Goal: Task Accomplishment & Management: Manage account settings

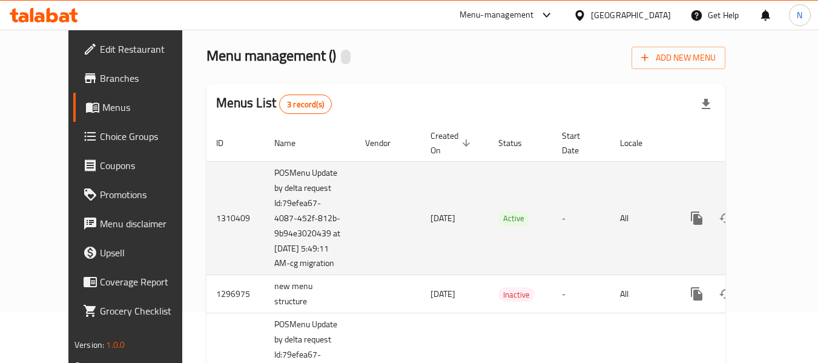
scroll to position [51, 0]
click at [777, 210] on icon "enhanced table" at bounding box center [784, 217] width 15 height 15
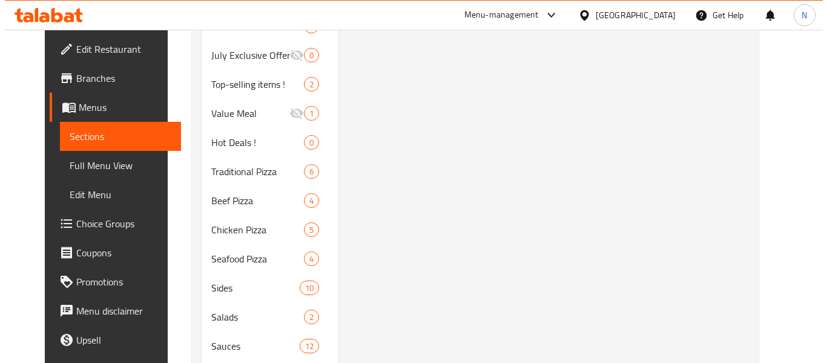
scroll to position [413, 0]
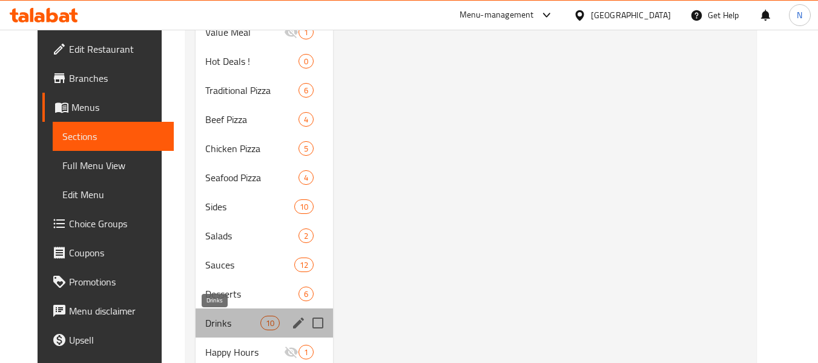
click at [217, 318] on span "Drinks" at bounding box center [232, 323] width 55 height 15
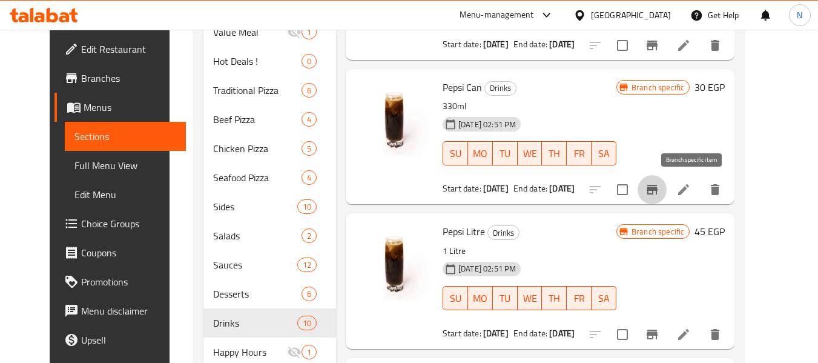
click at [660, 194] on icon "Branch-specific-item" at bounding box center [652, 189] width 15 height 15
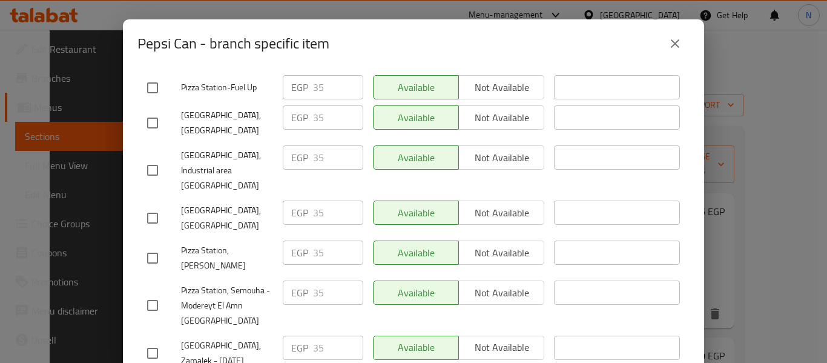
scroll to position [241, 0]
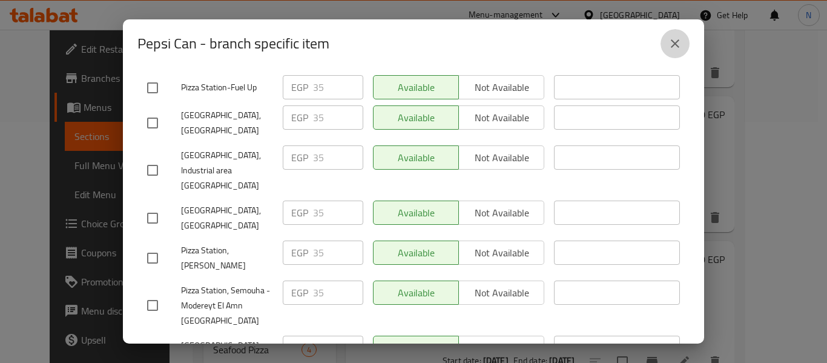
click at [662, 42] on button "close" at bounding box center [675, 43] width 29 height 29
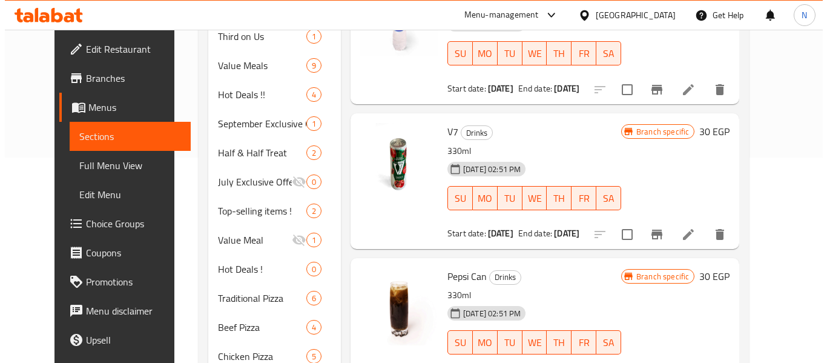
scroll to position [19, 0]
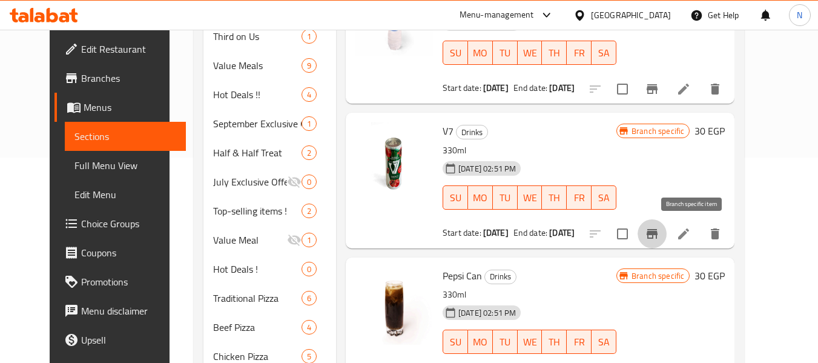
click at [667, 242] on button "Branch-specific-item" at bounding box center [652, 233] width 29 height 29
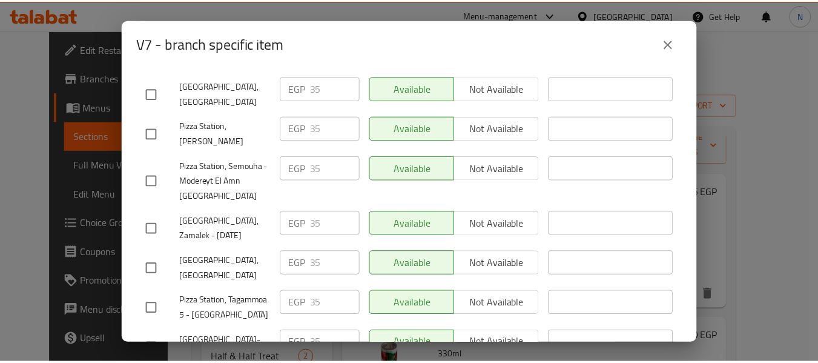
scroll to position [241, 0]
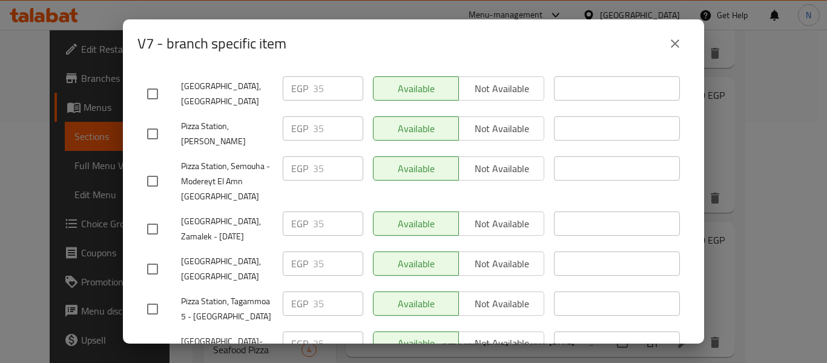
click at [734, 136] on div "V7 - branch specific item V7 330ml 30 EGP Current time in Egypt is 02 Oct 2025 …" at bounding box center [413, 181] width 827 height 363
click at [678, 47] on icon "close" at bounding box center [675, 43] width 8 height 8
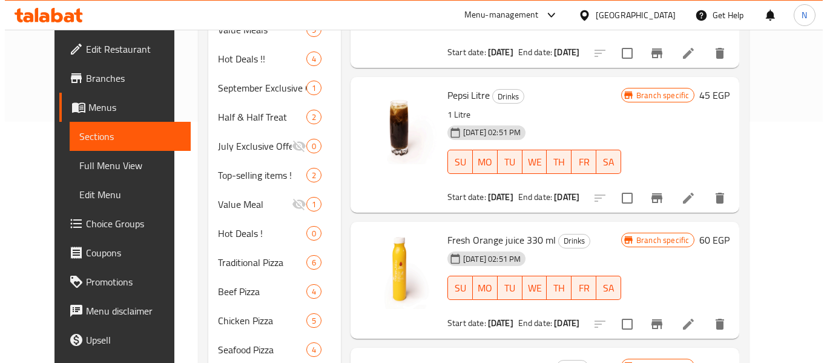
scroll to position [311, 0]
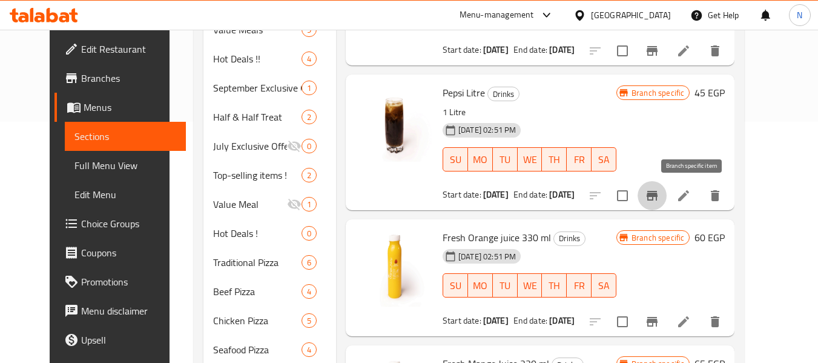
click at [658, 193] on icon "Branch-specific-item" at bounding box center [652, 196] width 11 height 10
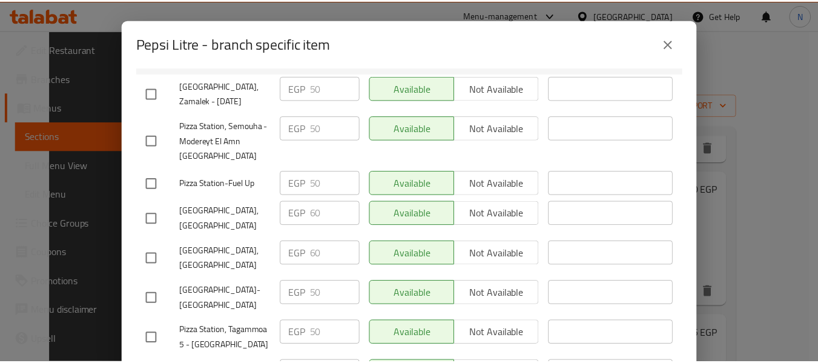
scroll to position [241, 0]
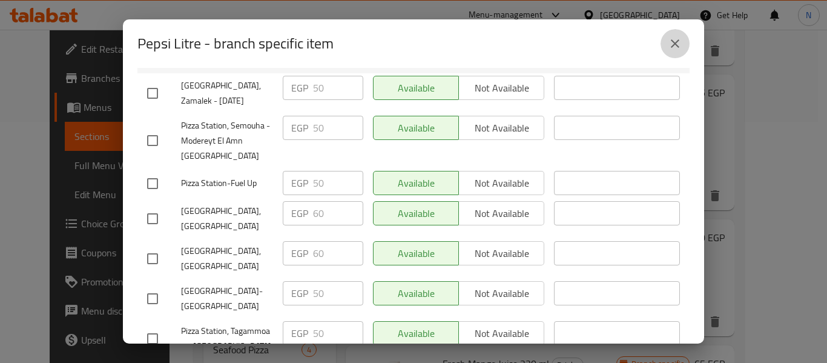
click at [669, 48] on icon "close" at bounding box center [675, 43] width 15 height 15
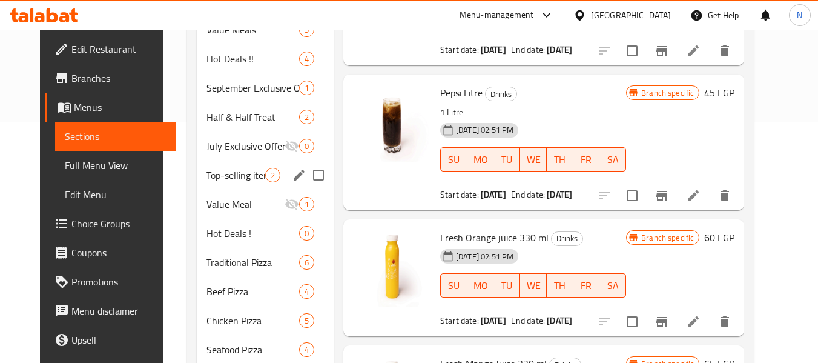
scroll to position [0, 0]
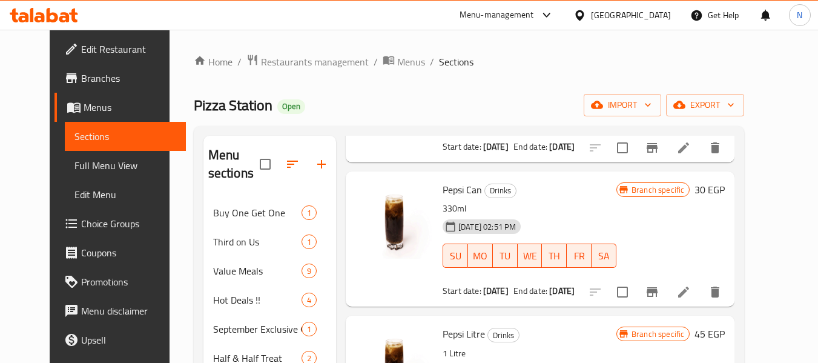
click at [78, 19] on icon at bounding box center [44, 15] width 68 height 15
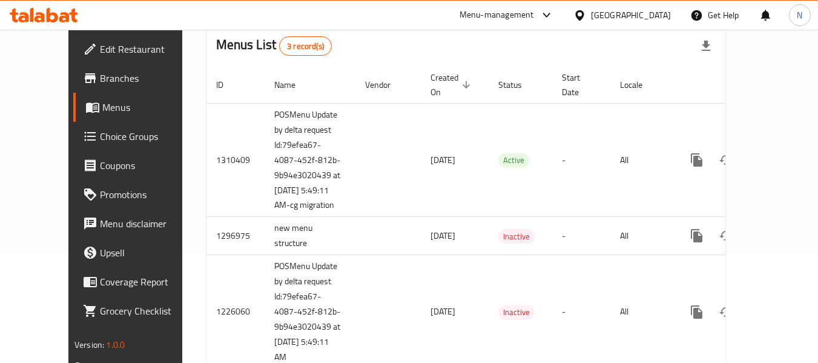
scroll to position [108, 0]
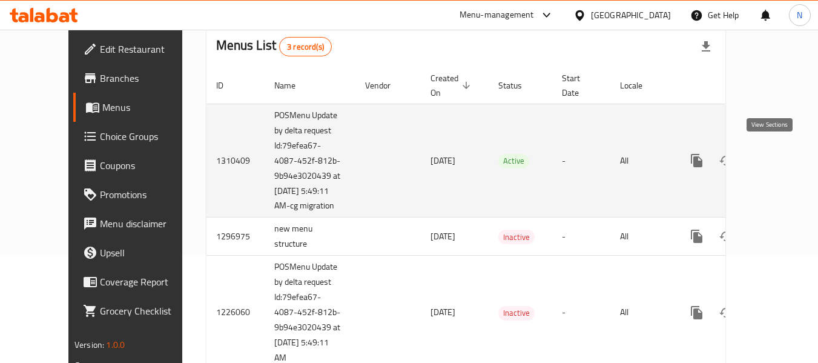
click at [777, 156] on icon "enhanced table" at bounding box center [784, 160] width 15 height 15
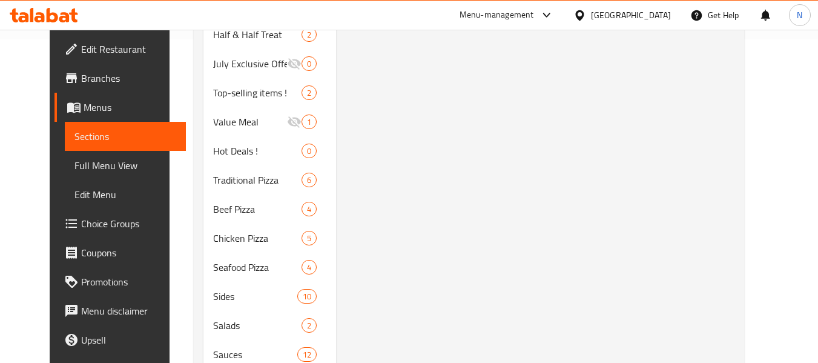
scroll to position [324, 0]
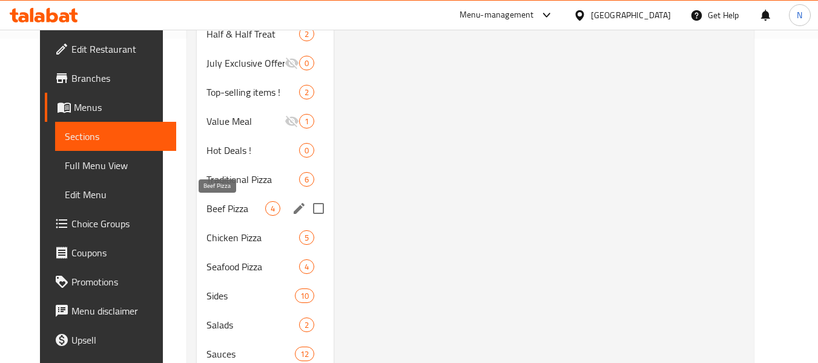
click at [207, 211] on span "Beef Pizza" at bounding box center [236, 208] width 59 height 15
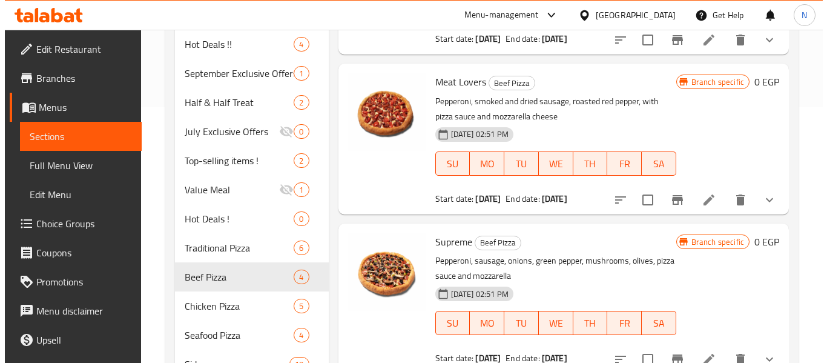
scroll to position [130, 0]
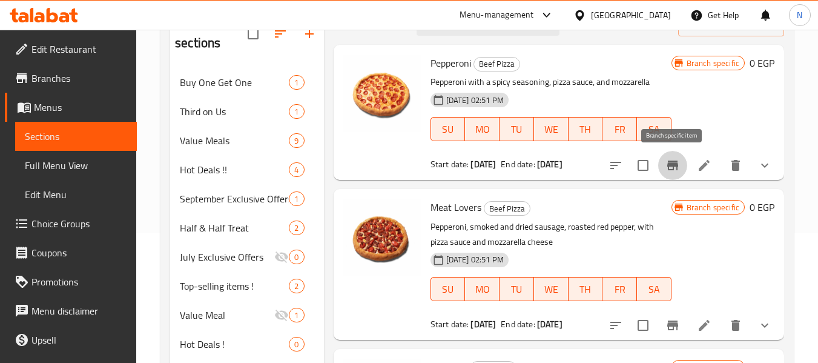
click at [666, 167] on icon "Branch-specific-item" at bounding box center [673, 165] width 15 height 15
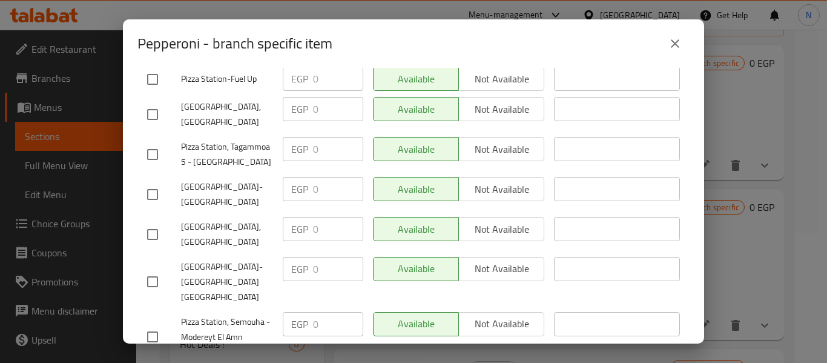
scroll to position [532, 0]
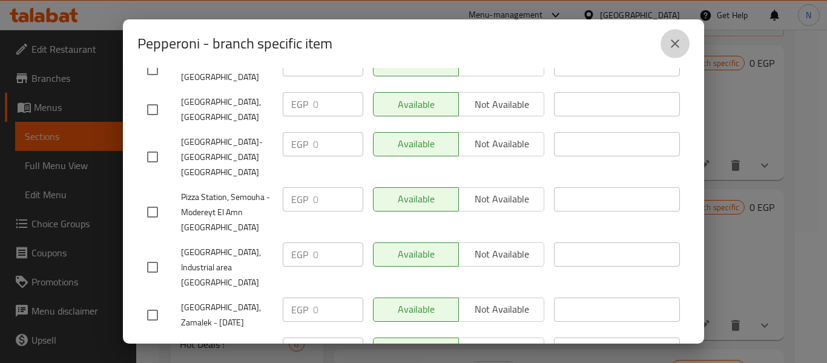
click at [663, 40] on button "close" at bounding box center [675, 43] width 29 height 29
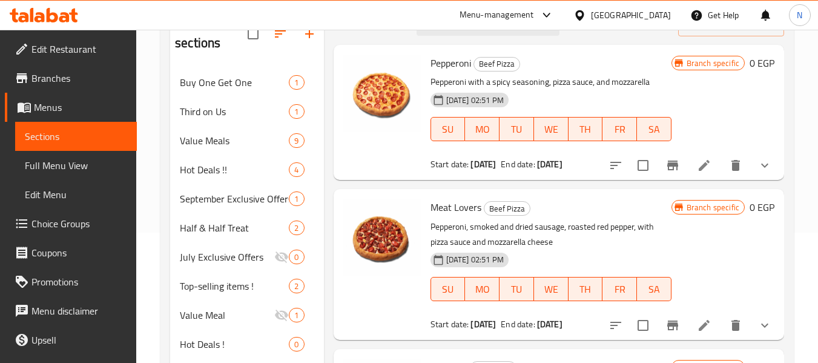
click at [755, 156] on button "show more" at bounding box center [764, 165] width 29 height 29
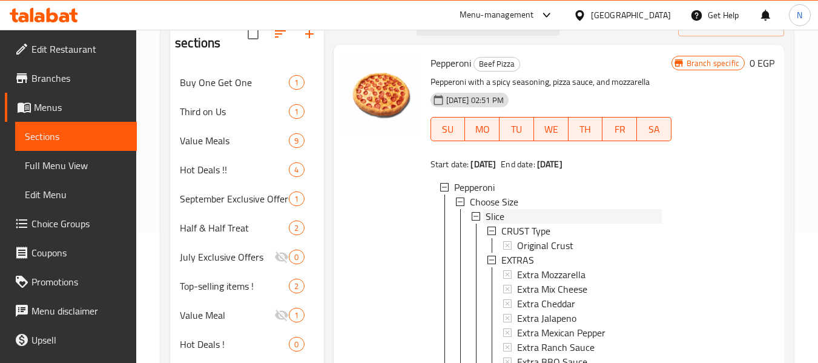
click at [498, 223] on span "Slice" at bounding box center [495, 216] width 19 height 15
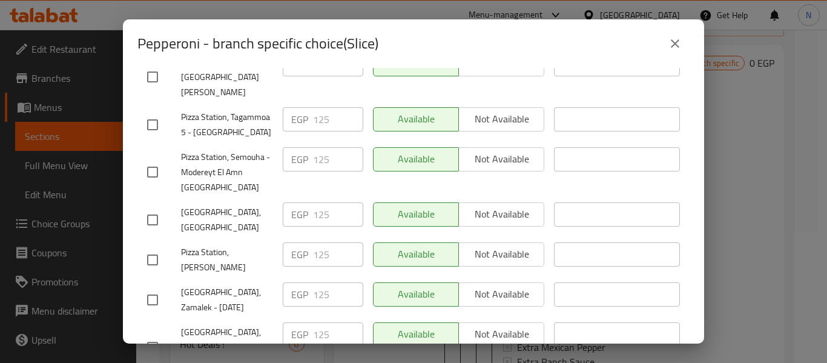
click at [670, 42] on icon "close" at bounding box center [675, 43] width 15 height 15
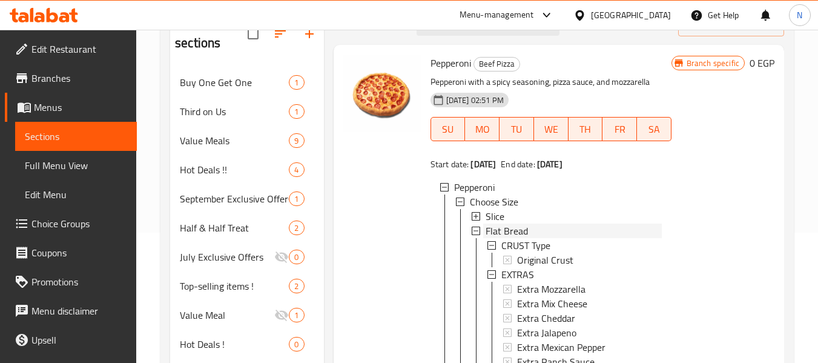
click at [517, 238] on span "Flat Bread" at bounding box center [507, 230] width 42 height 15
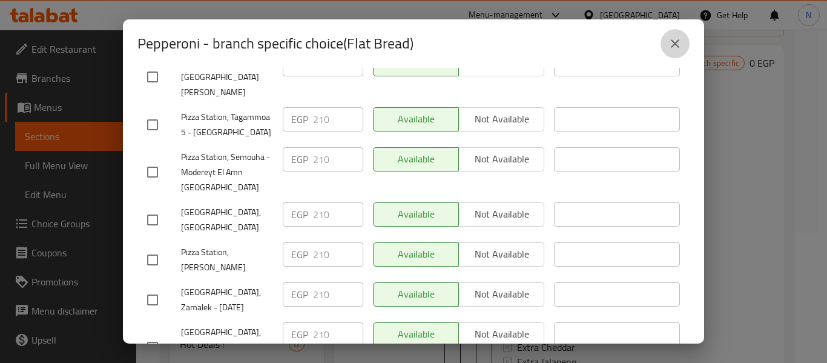
click at [673, 45] on icon "close" at bounding box center [675, 43] width 8 height 8
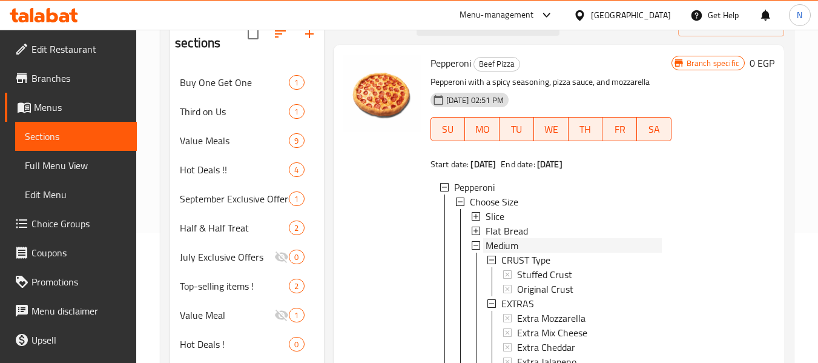
click at [504, 253] on span "Medium" at bounding box center [502, 245] width 33 height 15
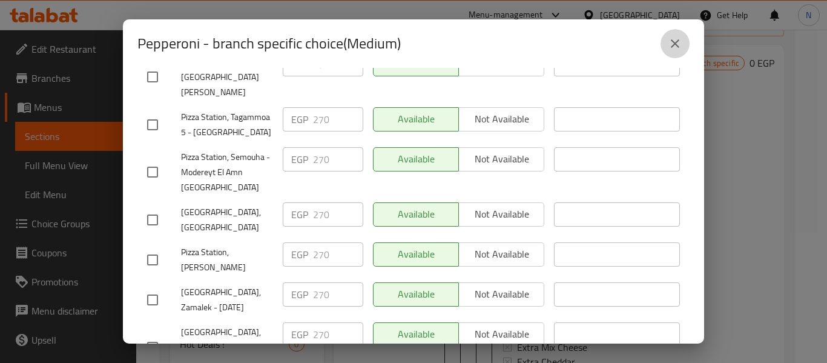
click at [664, 42] on button "close" at bounding box center [675, 43] width 29 height 29
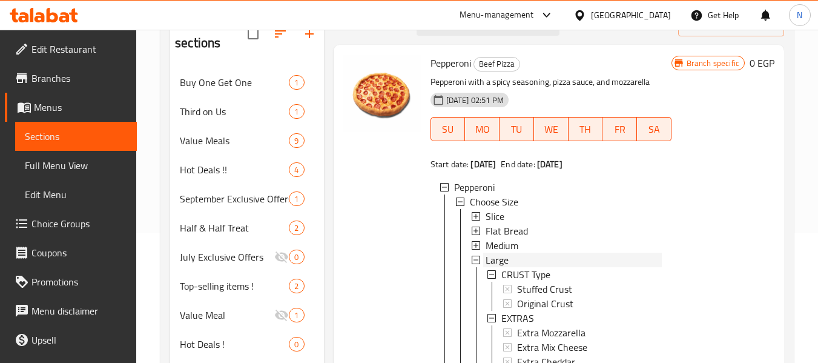
click at [495, 267] on span "Large" at bounding box center [497, 260] width 23 height 15
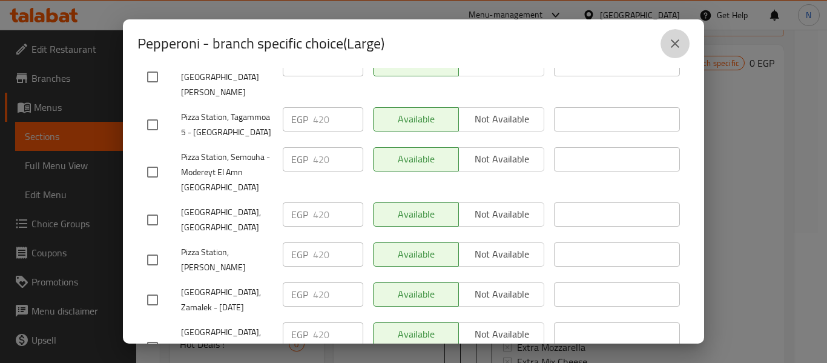
click at [672, 44] on icon "close" at bounding box center [675, 43] width 15 height 15
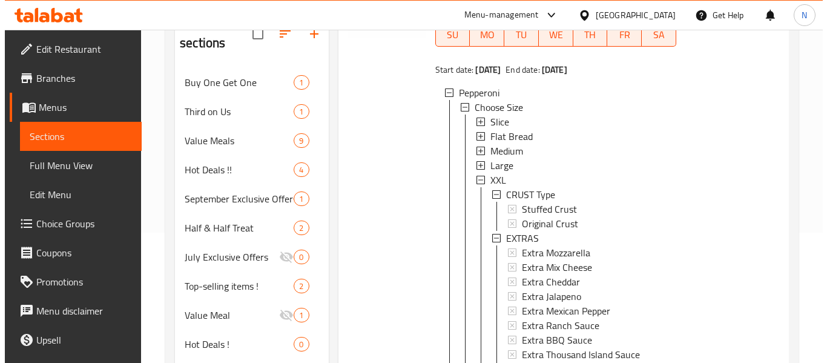
scroll to position [95, 0]
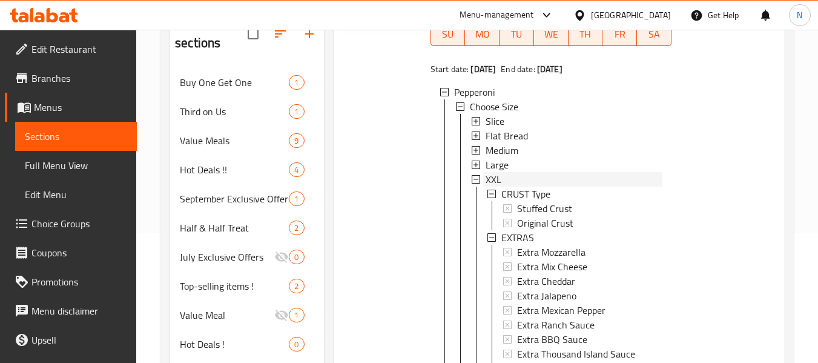
click at [523, 187] on div "XXL" at bounding box center [574, 179] width 176 height 15
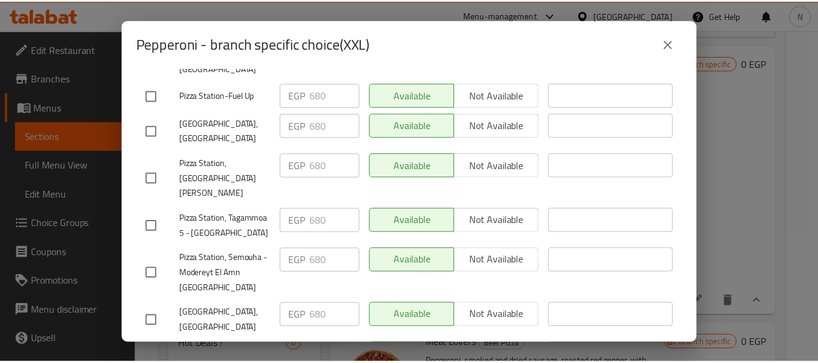
scroll to position [532, 0]
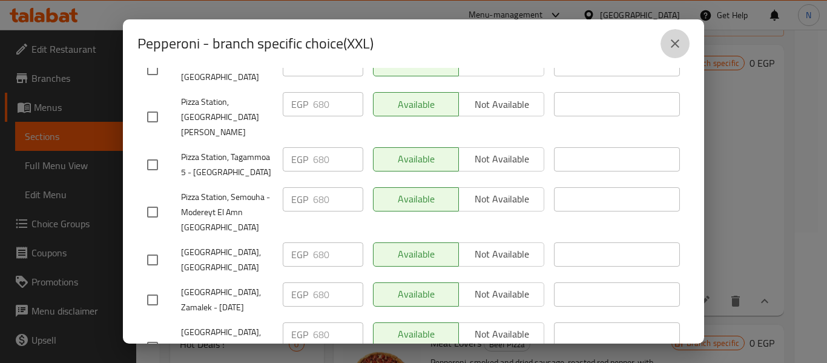
click at [671, 51] on button "close" at bounding box center [675, 43] width 29 height 29
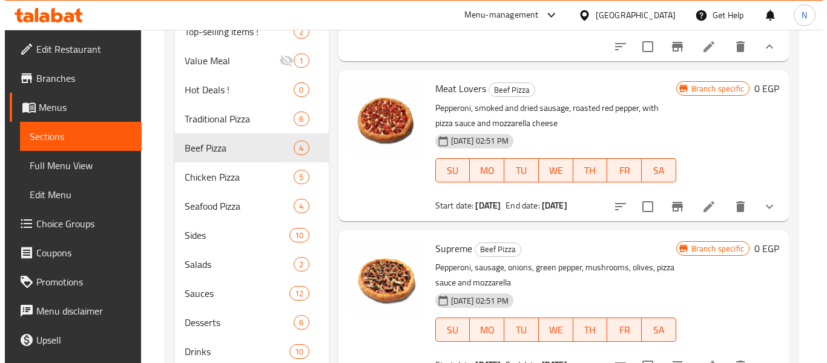
scroll to position [385, 0]
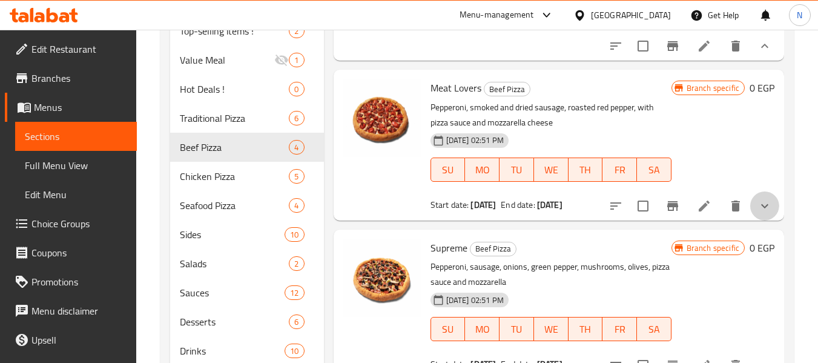
click at [750, 214] on button "show more" at bounding box center [764, 205] width 29 height 29
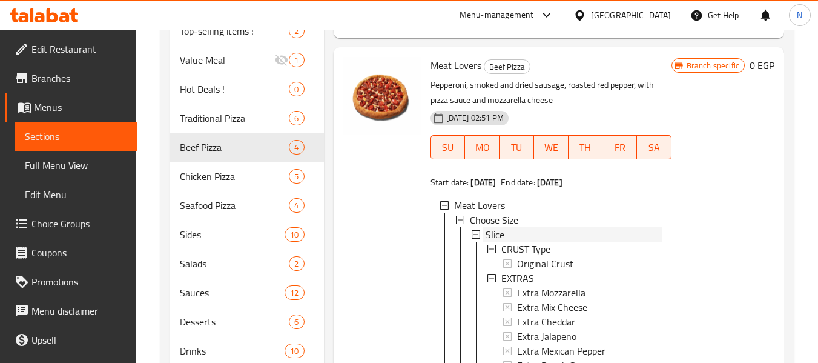
click at [517, 242] on div "Slice" at bounding box center [574, 234] width 176 height 15
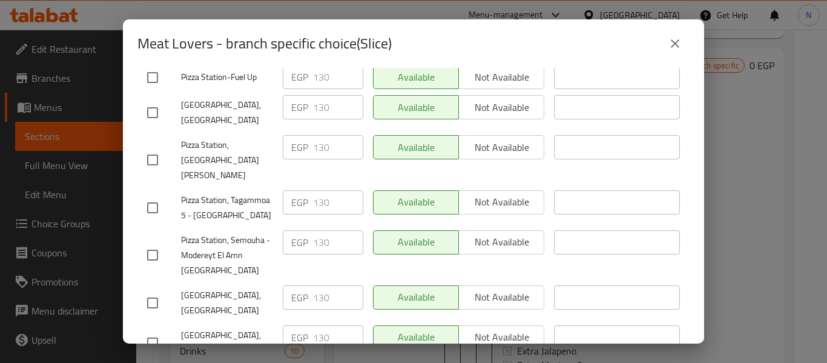
scroll to position [532, 0]
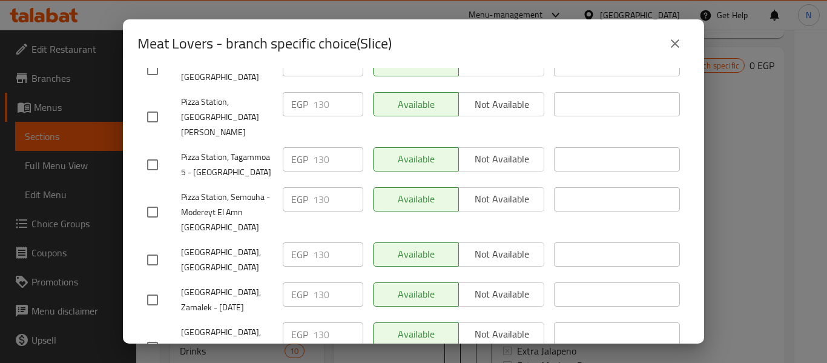
click at [663, 50] on button "close" at bounding box center [675, 43] width 29 height 29
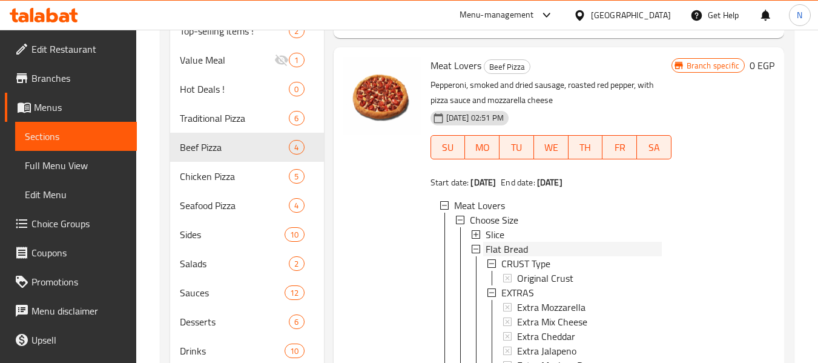
click at [505, 256] on span "Flat Bread" at bounding box center [507, 249] width 42 height 15
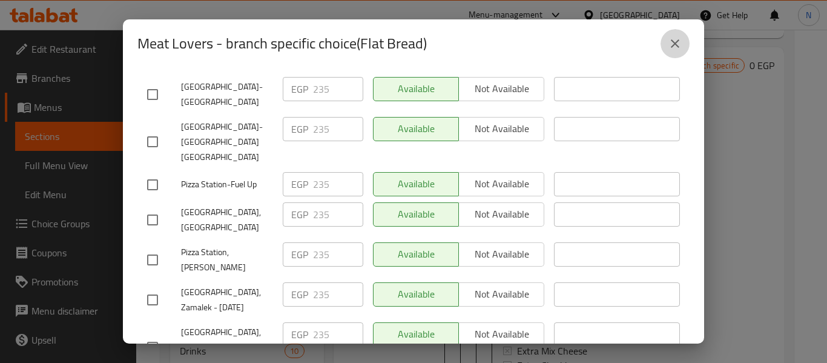
click at [681, 38] on icon "close" at bounding box center [675, 43] width 15 height 15
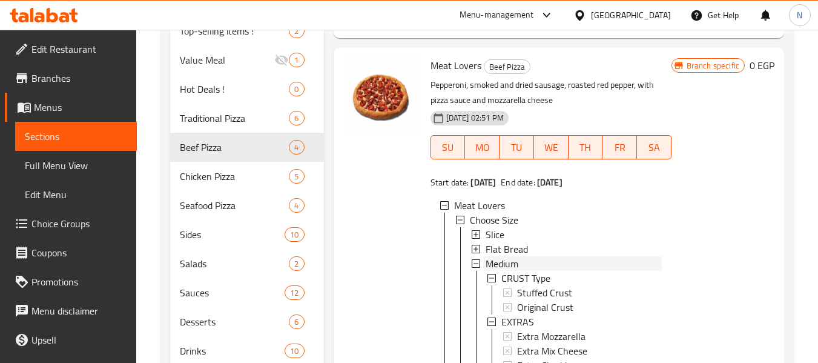
click at [492, 271] on span "Medium" at bounding box center [502, 263] width 33 height 15
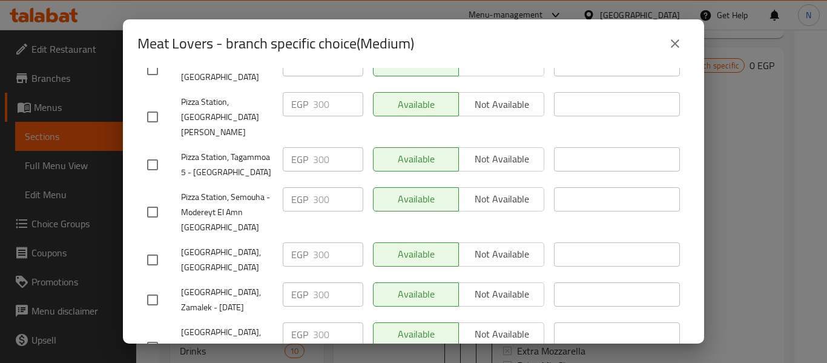
click at [669, 42] on icon "close" at bounding box center [675, 43] width 15 height 15
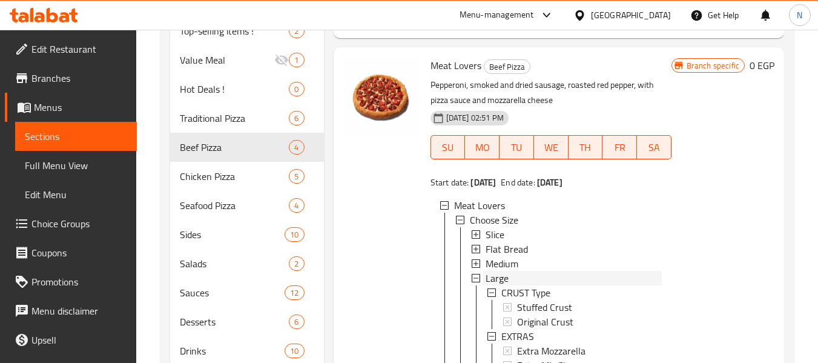
click at [501, 285] on span "Large" at bounding box center [497, 278] width 23 height 15
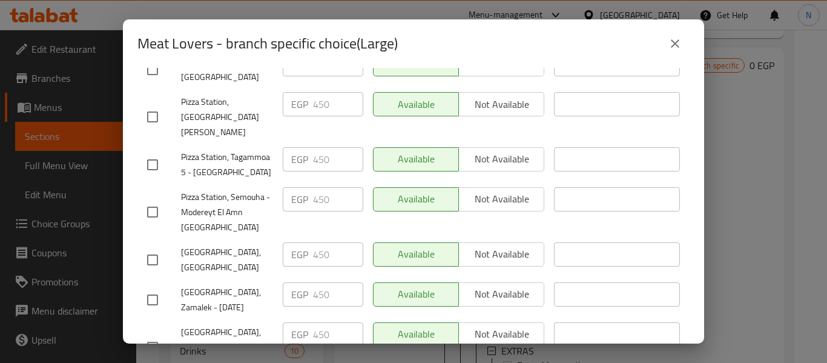
click at [677, 35] on button "close" at bounding box center [675, 43] width 29 height 29
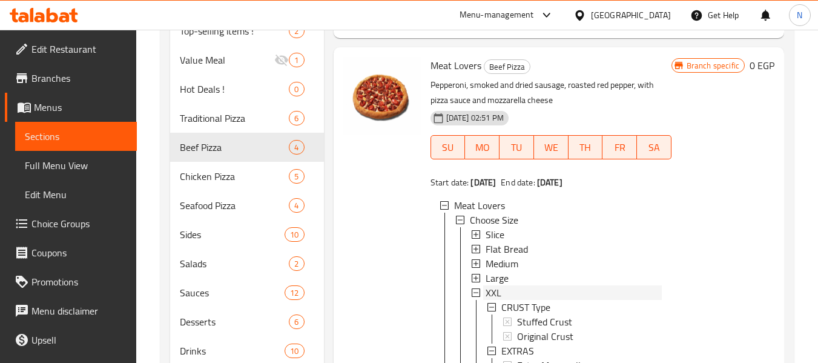
click at [500, 300] on span "XXL" at bounding box center [494, 292] width 16 height 15
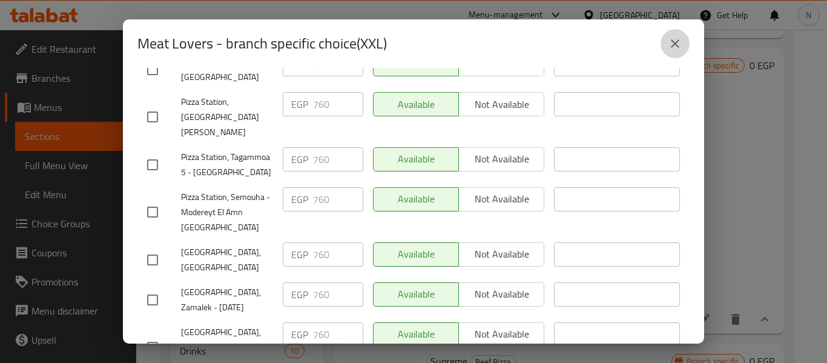
click at [675, 47] on icon "close" at bounding box center [675, 43] width 15 height 15
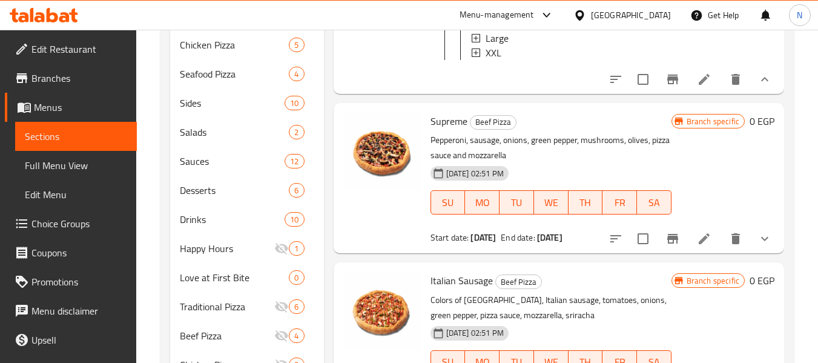
scroll to position [517, 0]
click at [761, 240] on icon "show more" at bounding box center [764, 238] width 7 height 4
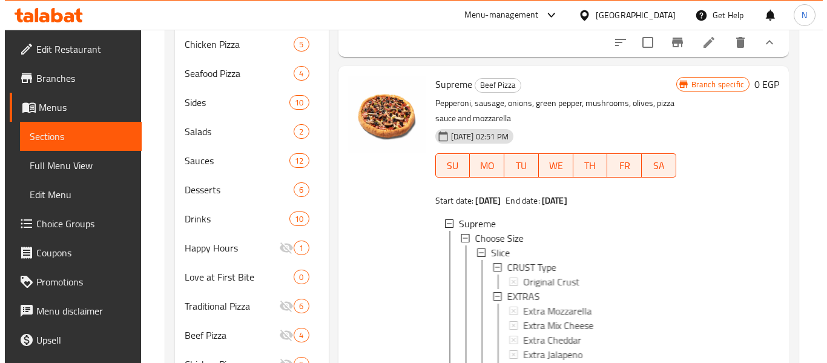
scroll to position [252, 0]
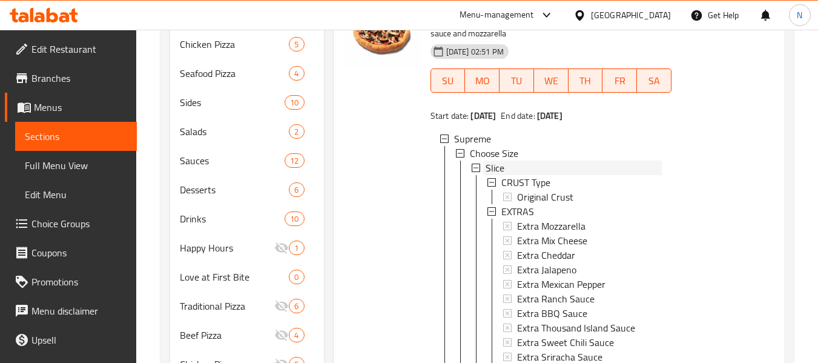
click at [497, 175] on span "Slice" at bounding box center [495, 167] width 19 height 15
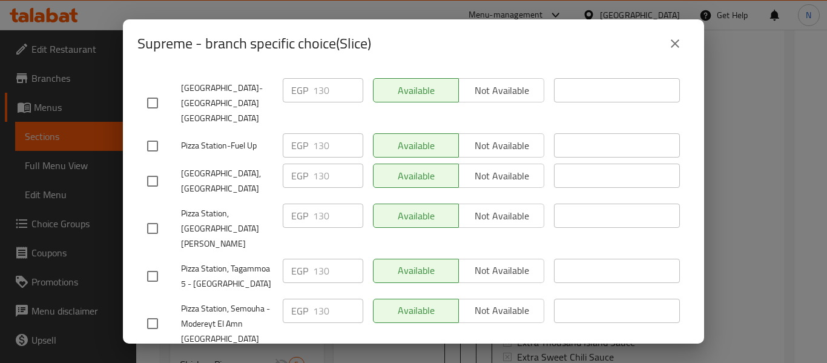
scroll to position [532, 0]
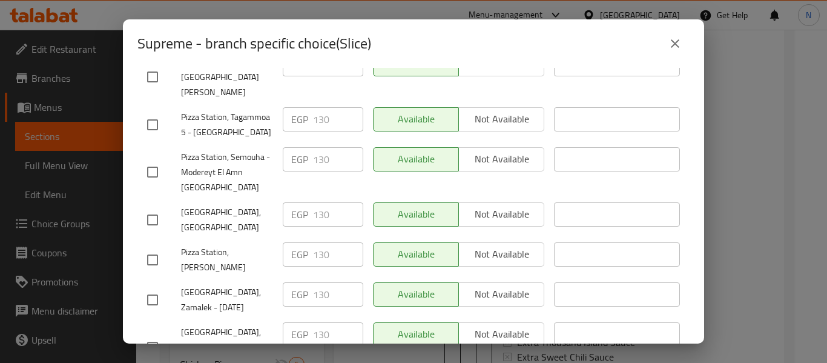
click at [661, 45] on button "close" at bounding box center [675, 43] width 29 height 29
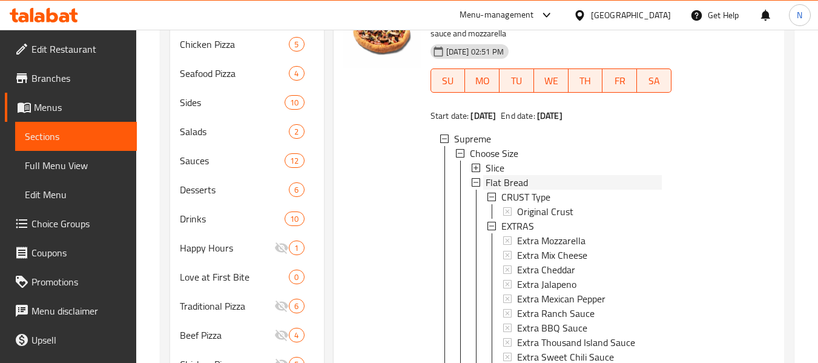
click at [489, 190] on span "Flat Bread" at bounding box center [507, 182] width 42 height 15
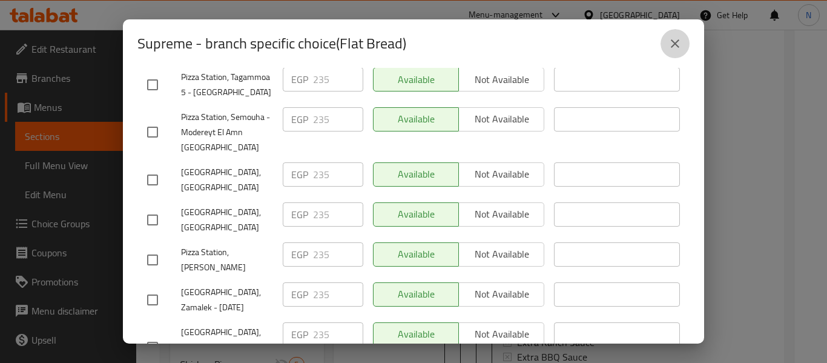
click at [670, 41] on icon "close" at bounding box center [675, 43] width 15 height 15
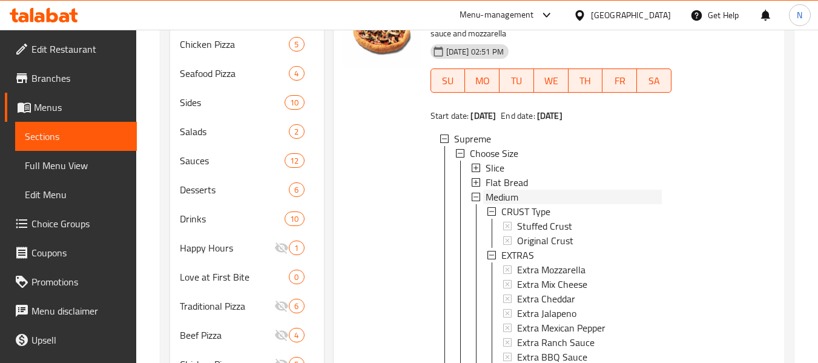
click at [491, 204] on span "Medium" at bounding box center [502, 197] width 33 height 15
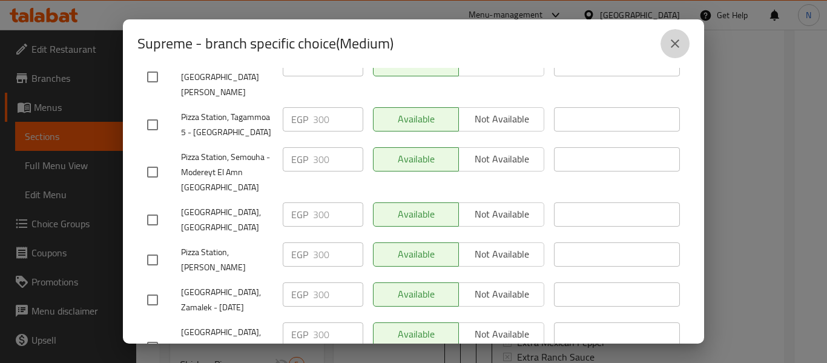
click at [672, 39] on icon "close" at bounding box center [675, 43] width 15 height 15
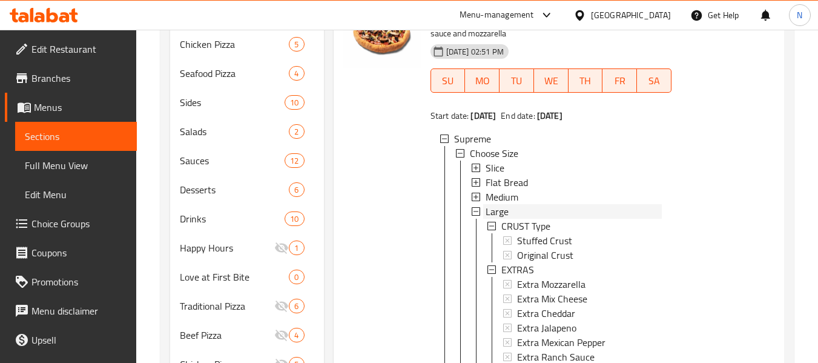
click at [497, 219] on span "Large" at bounding box center [497, 211] width 23 height 15
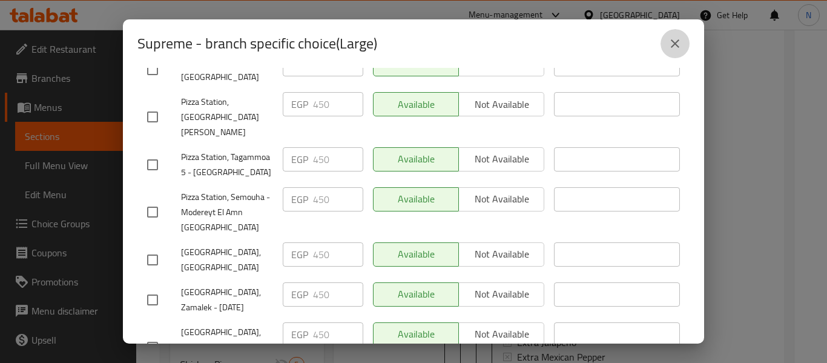
click at [668, 47] on icon "close" at bounding box center [675, 43] width 15 height 15
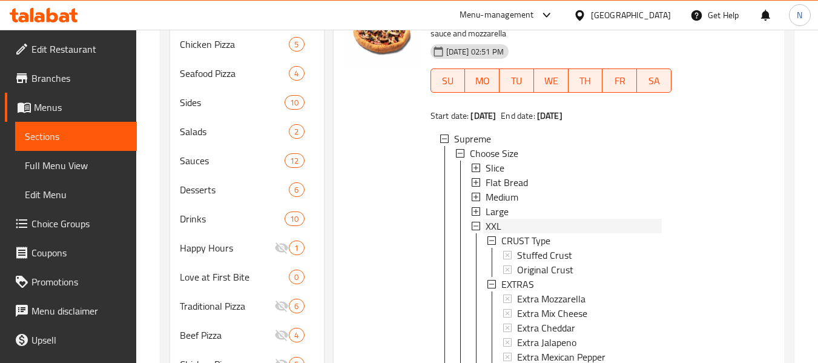
click at [511, 233] on div "XXL" at bounding box center [574, 226] width 176 height 15
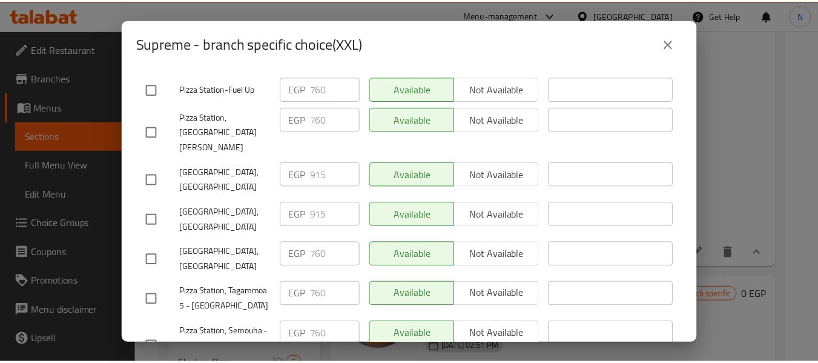
scroll to position [356, 0]
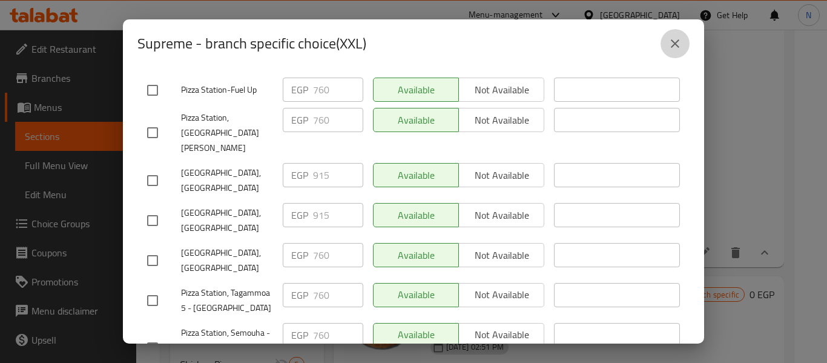
click at [683, 41] on button "close" at bounding box center [675, 43] width 29 height 29
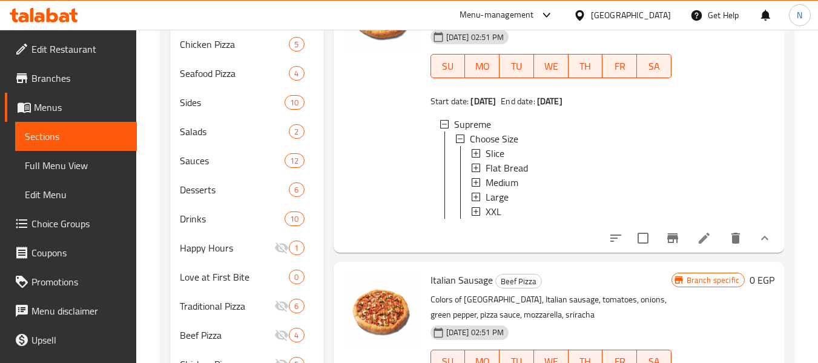
scroll to position [601, 0]
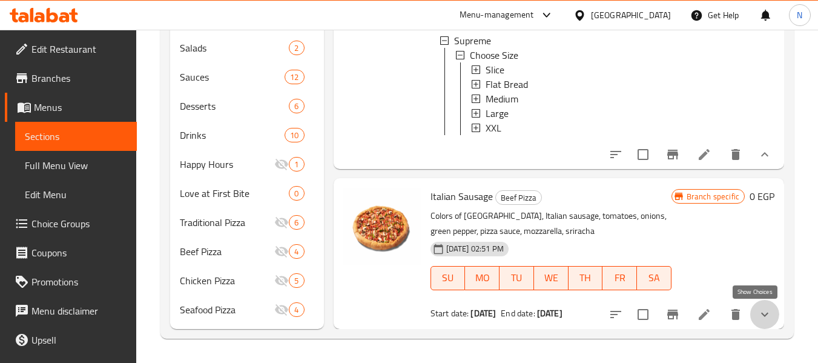
click at [761, 315] on icon "show more" at bounding box center [764, 314] width 7 height 4
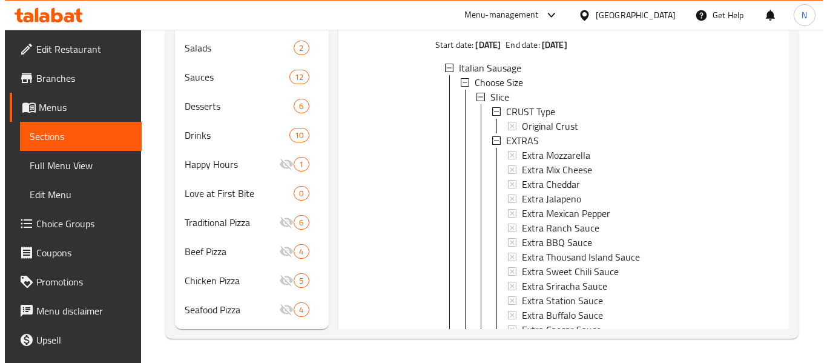
scroll to position [536, 0]
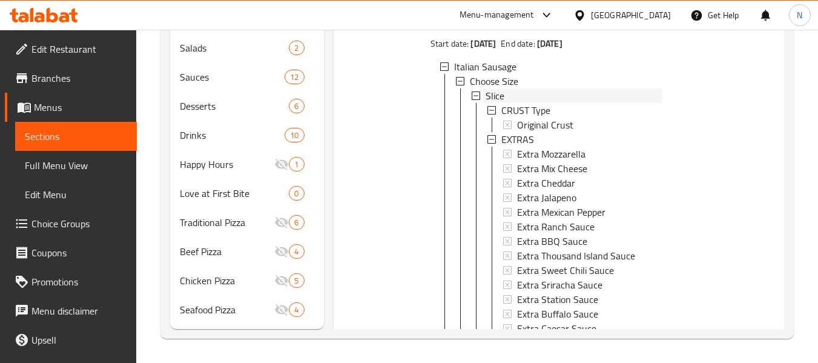
click at [515, 103] on div "Slice" at bounding box center [574, 95] width 176 height 15
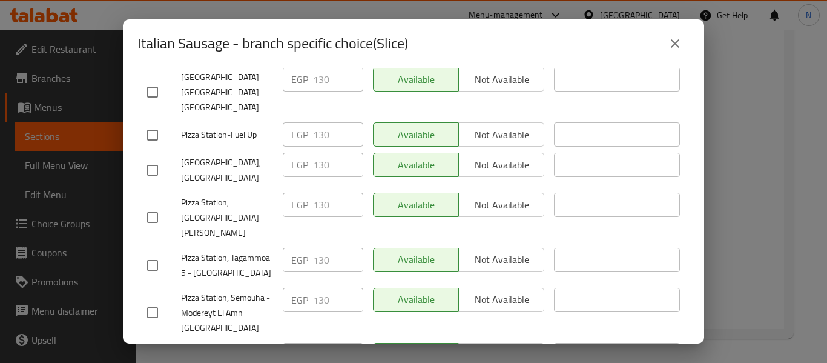
scroll to position [532, 0]
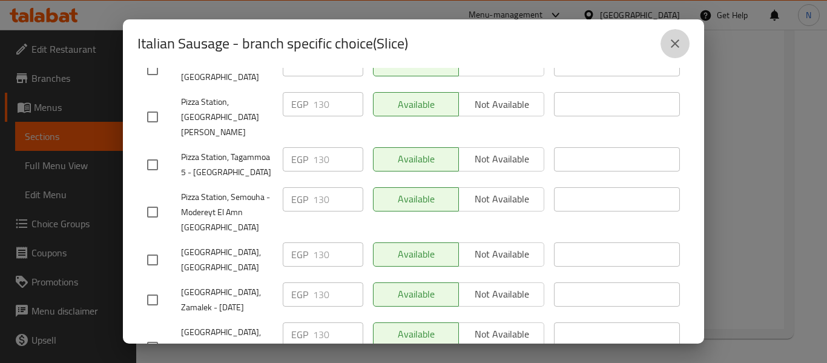
click at [671, 43] on icon "close" at bounding box center [675, 43] width 15 height 15
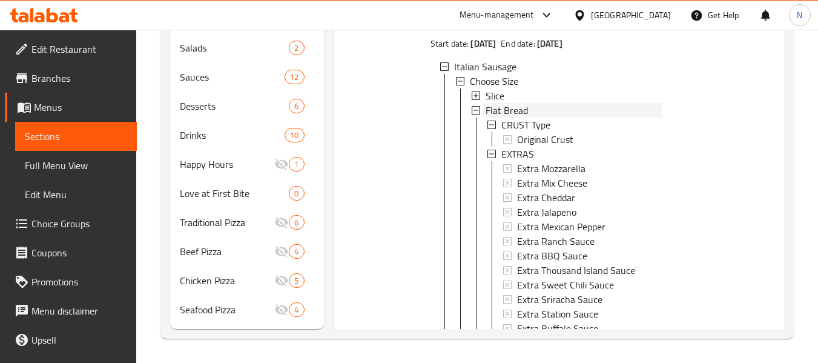
click at [529, 117] on div "Flat Bread" at bounding box center [574, 110] width 176 height 15
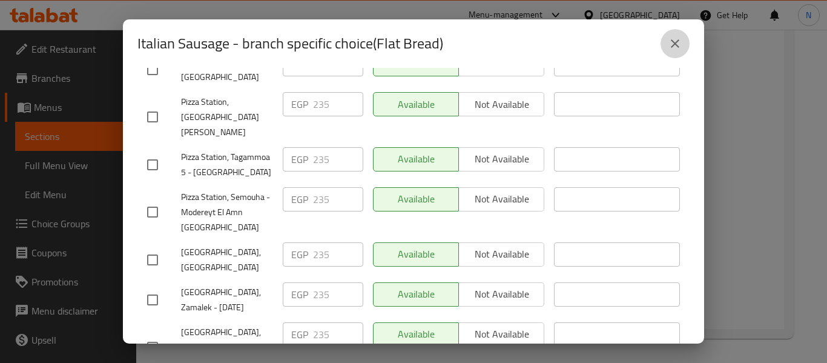
click at [663, 44] on button "close" at bounding box center [675, 43] width 29 height 29
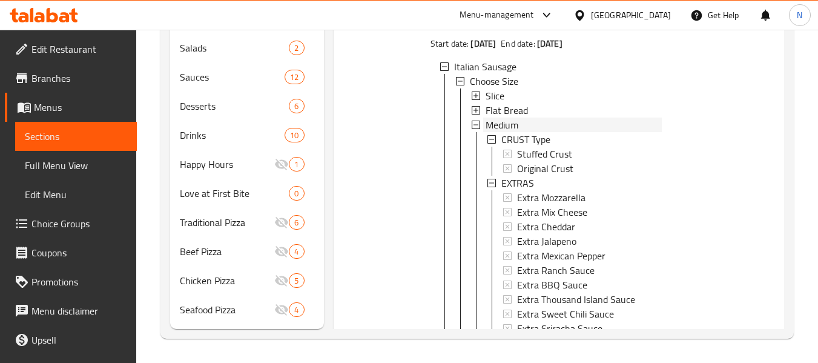
click at [498, 132] on span "Medium" at bounding box center [502, 124] width 33 height 15
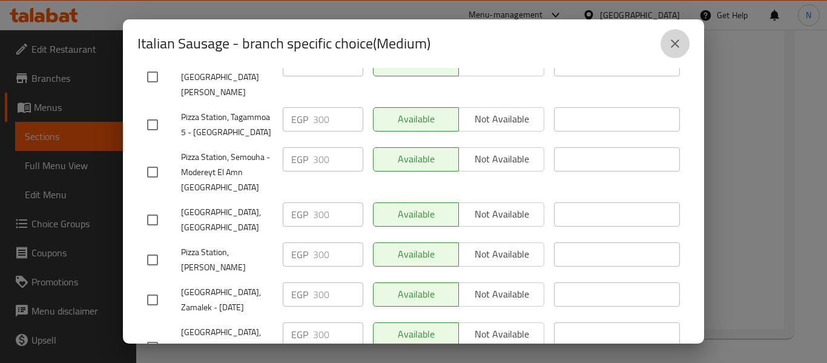
click at [671, 52] on button "close" at bounding box center [675, 43] width 29 height 29
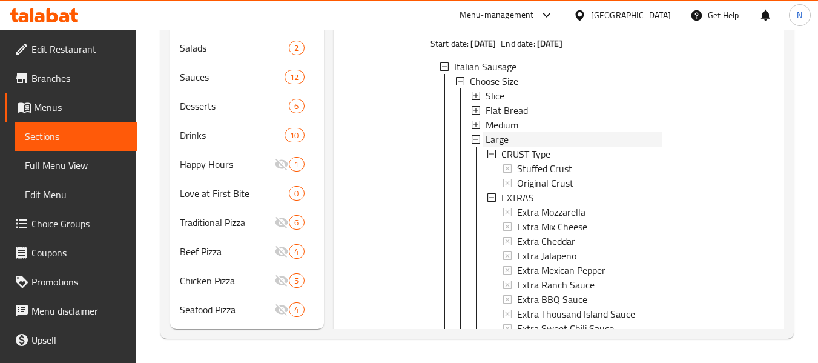
click at [498, 147] on span "Large" at bounding box center [497, 139] width 23 height 15
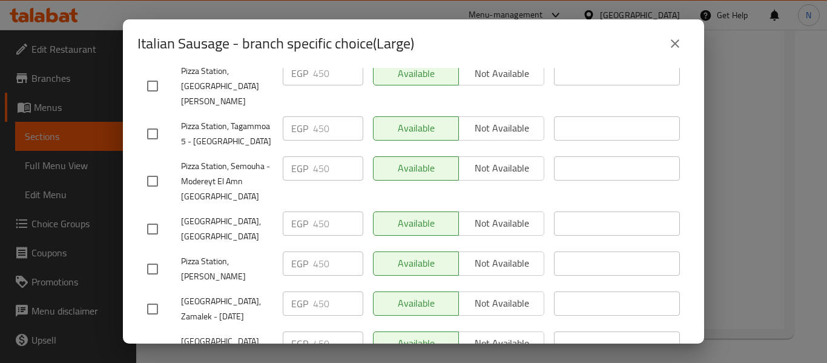
scroll to position [523, 0]
click at [667, 50] on button "close" at bounding box center [675, 43] width 29 height 29
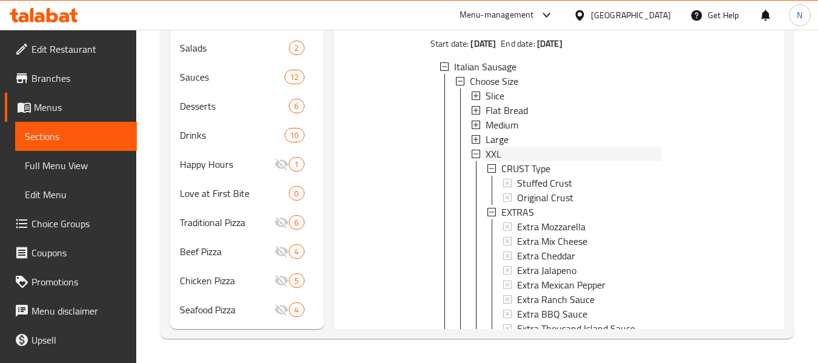
click at [495, 161] on span "XXL" at bounding box center [494, 154] width 16 height 15
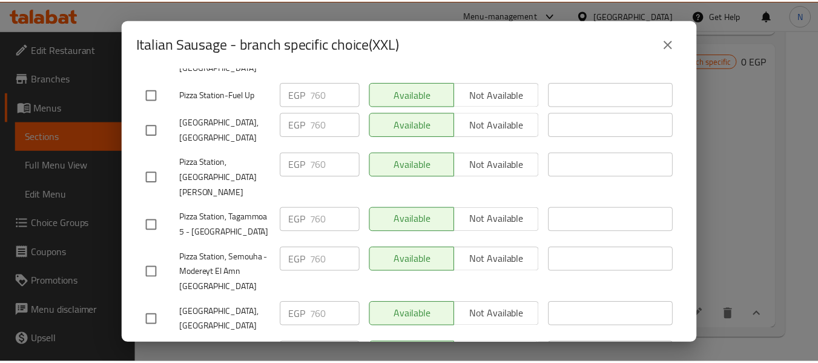
scroll to position [532, 0]
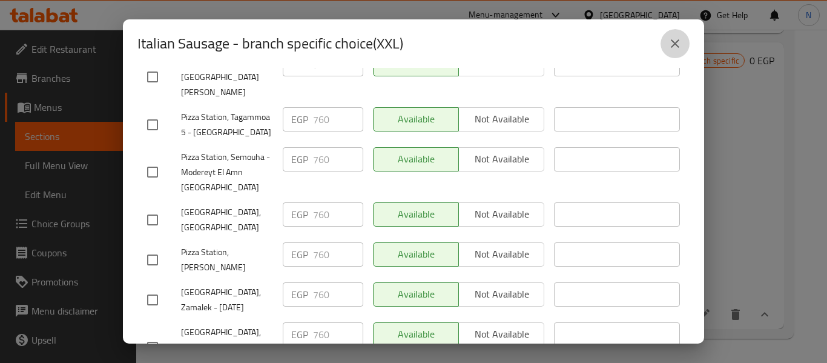
click at [672, 55] on button "close" at bounding box center [675, 43] width 29 height 29
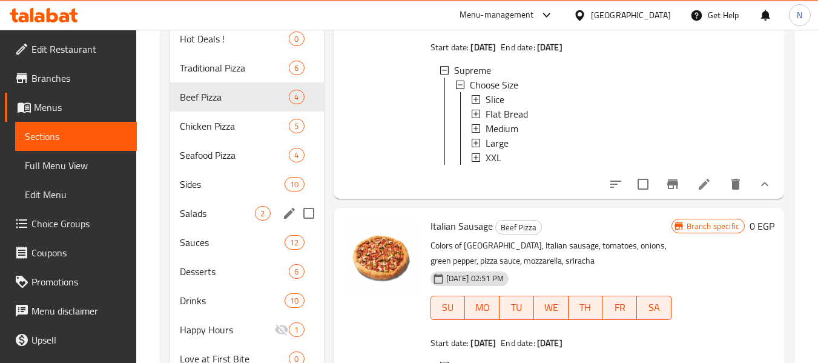
scroll to position [434, 0]
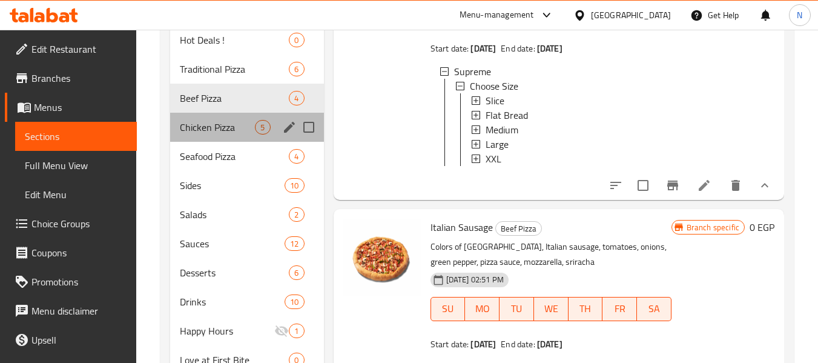
click at [200, 117] on div "Chicken Pizza 5" at bounding box center [246, 127] width 153 height 29
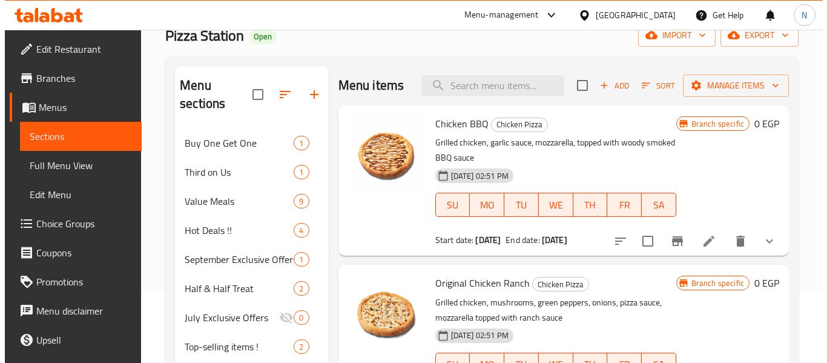
scroll to position [52, 0]
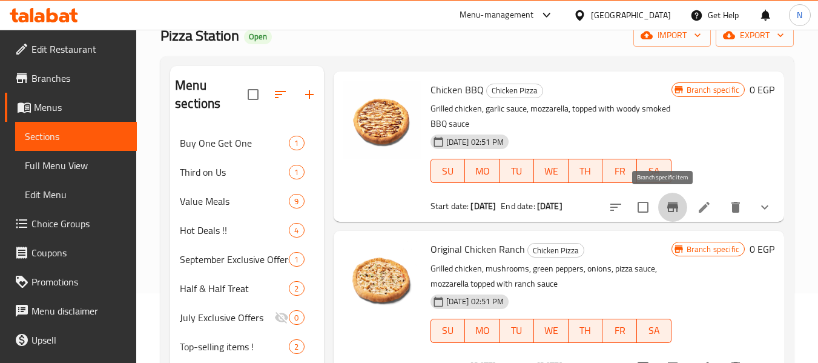
click at [673, 211] on button "Branch-specific-item" at bounding box center [672, 207] width 29 height 29
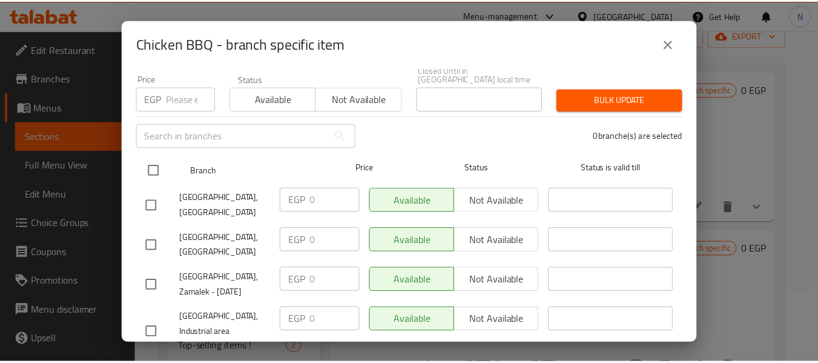
scroll to position [113, 0]
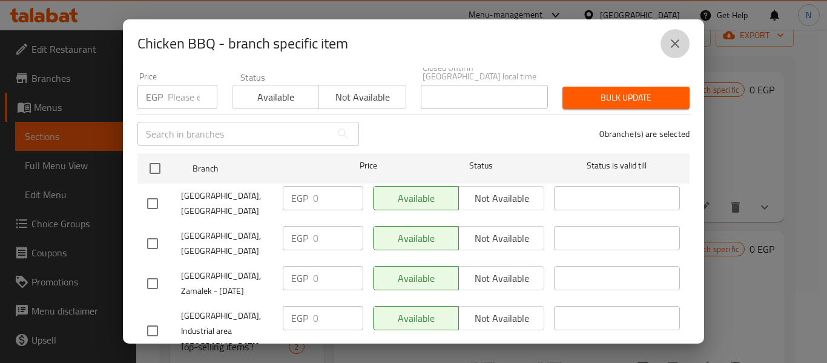
click at [668, 50] on icon "close" at bounding box center [675, 43] width 15 height 15
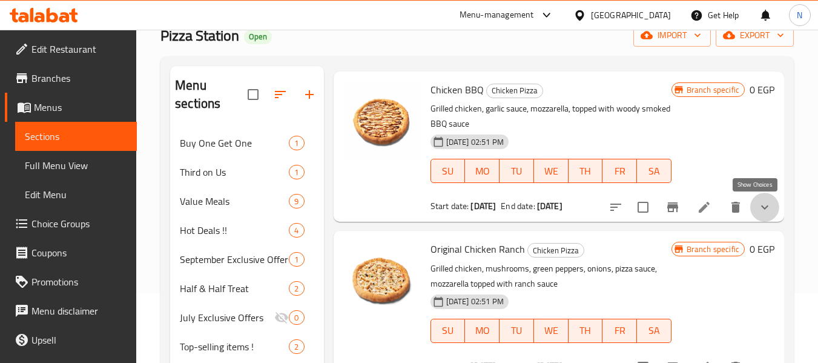
click at [758, 202] on icon "show more" at bounding box center [765, 207] width 15 height 15
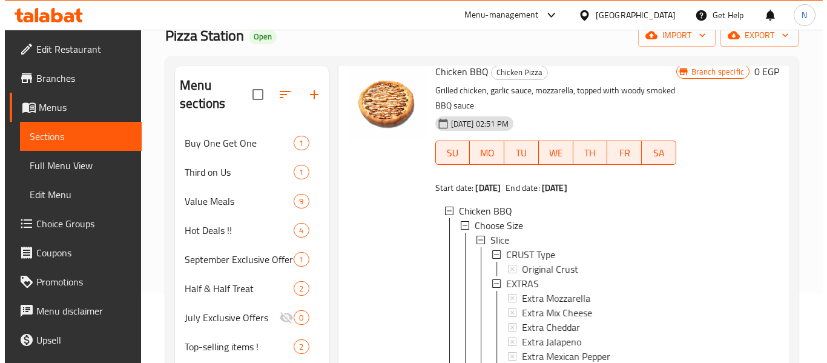
scroll to position [109, 0]
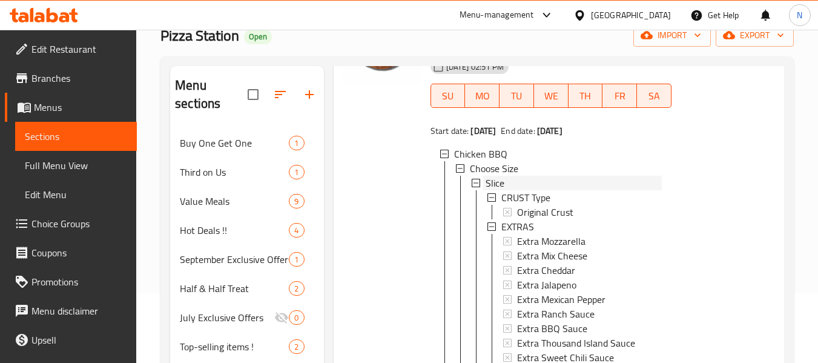
click at [496, 190] on span "Slice" at bounding box center [495, 183] width 19 height 15
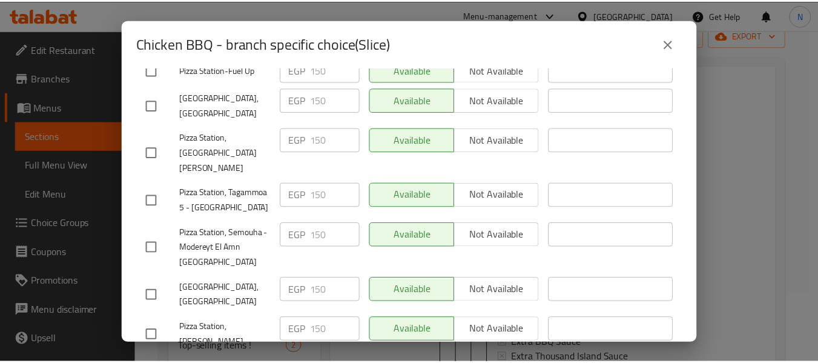
scroll to position [457, 0]
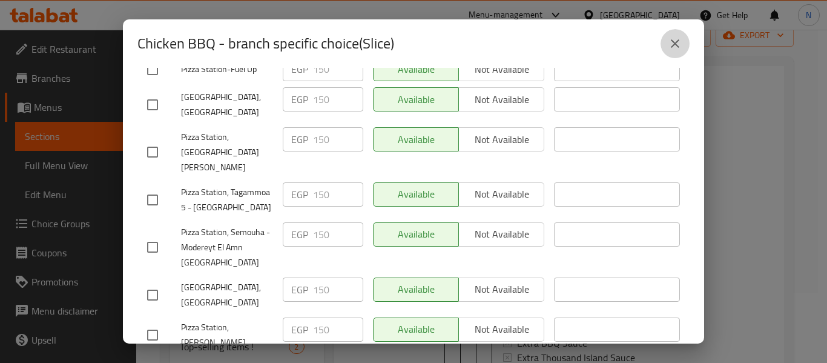
click at [668, 38] on icon "close" at bounding box center [675, 43] width 15 height 15
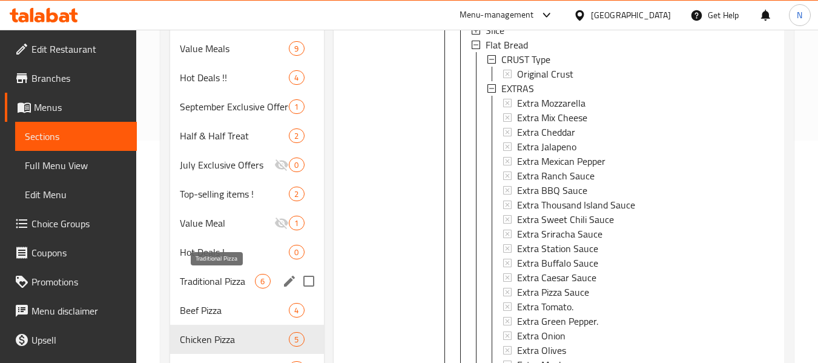
scroll to position [223, 0]
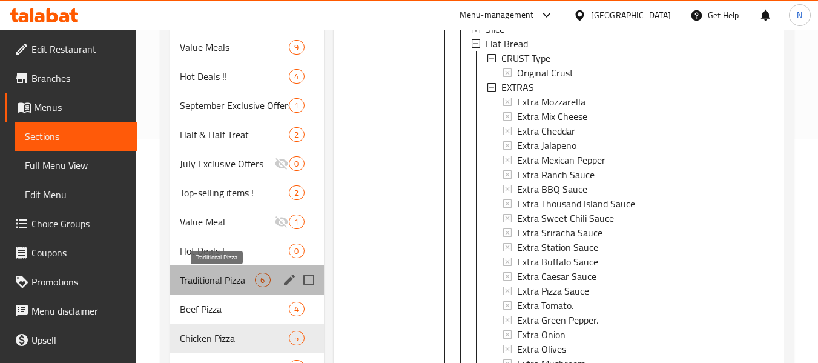
click at [223, 279] on span "Traditional Pizza" at bounding box center [217, 280] width 75 height 15
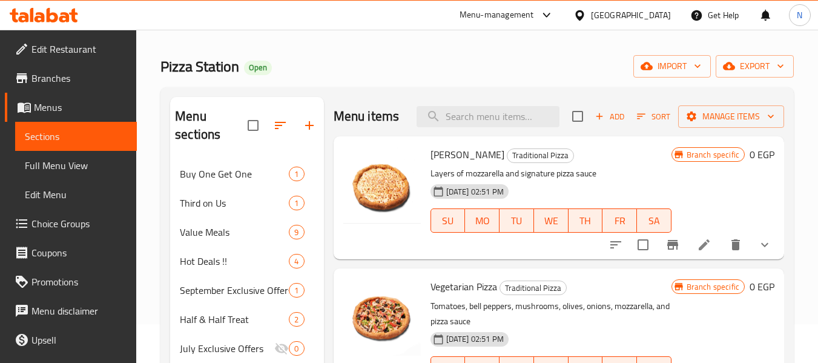
scroll to position [38, 0]
click at [757, 260] on button "show more" at bounding box center [764, 245] width 29 height 29
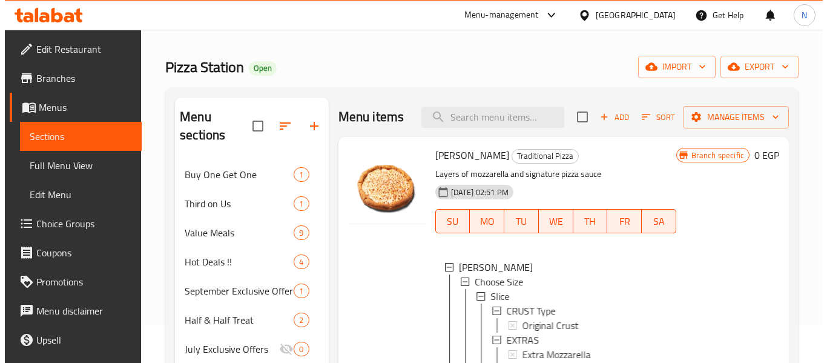
scroll to position [55, 0]
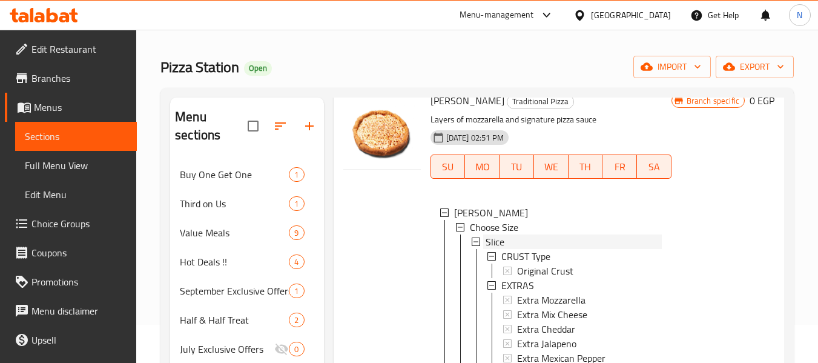
click at [498, 249] on span "Slice" at bounding box center [495, 241] width 19 height 15
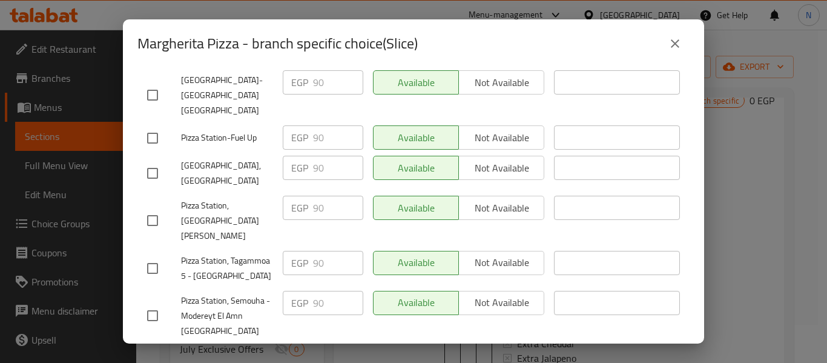
scroll to position [532, 0]
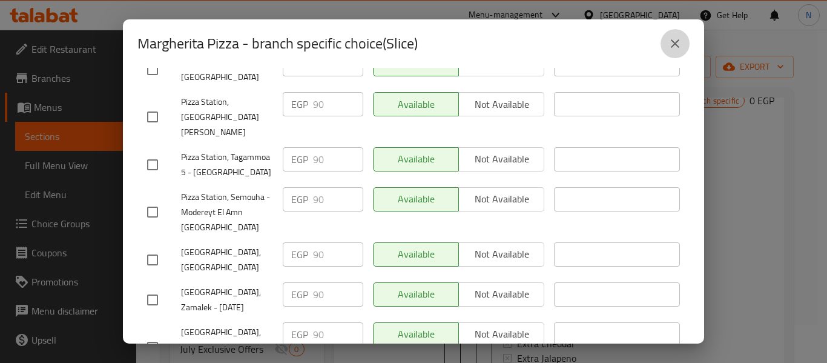
click at [666, 39] on button "close" at bounding box center [675, 43] width 29 height 29
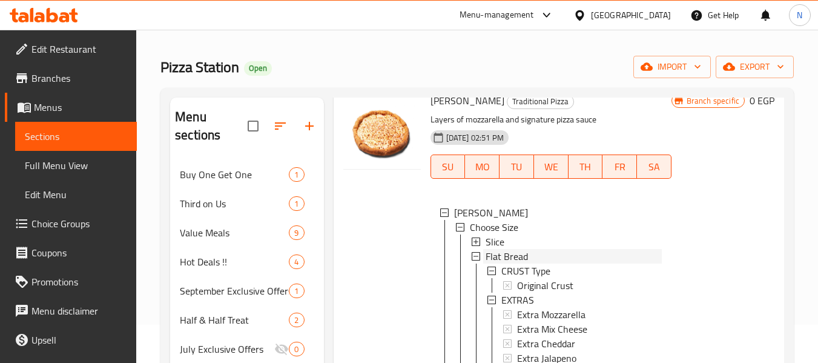
click at [528, 263] on div "Flat Bread" at bounding box center [574, 256] width 176 height 15
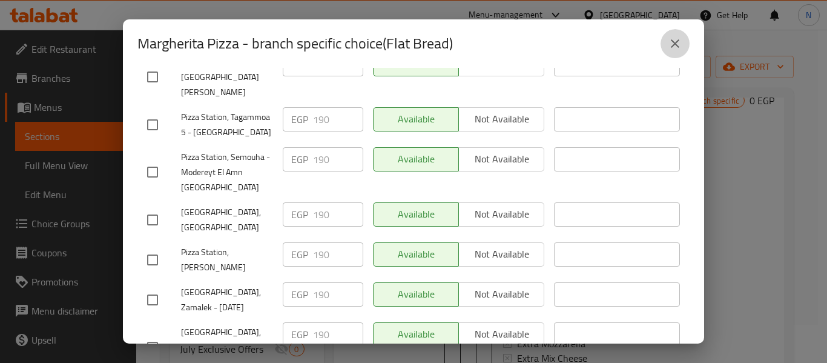
click at [678, 51] on button "close" at bounding box center [675, 43] width 29 height 29
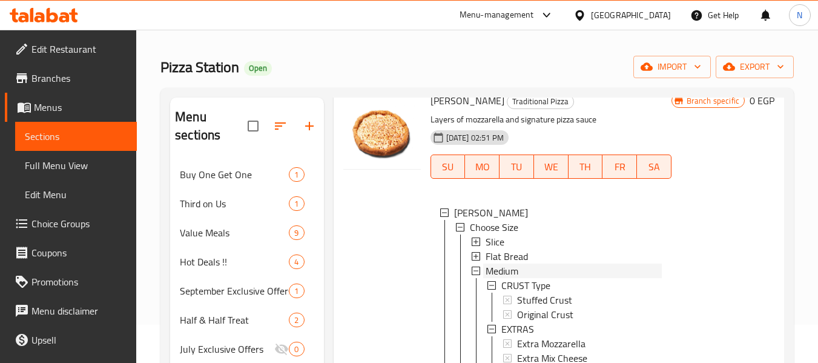
click at [499, 278] on span "Medium" at bounding box center [502, 270] width 33 height 15
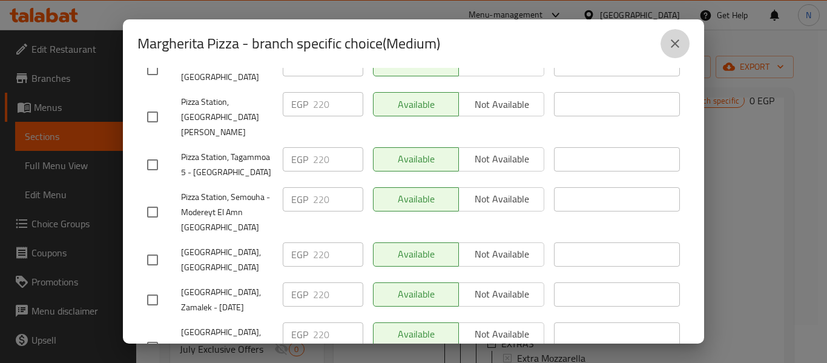
click at [666, 35] on button "close" at bounding box center [675, 43] width 29 height 29
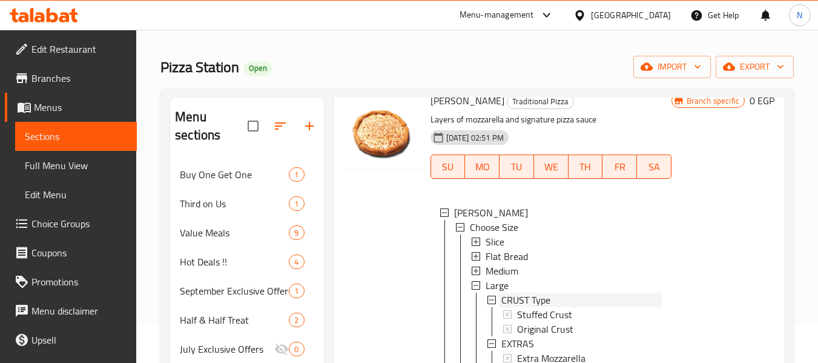
click at [537, 307] on span "CRUST Type" at bounding box center [525, 300] width 49 height 15
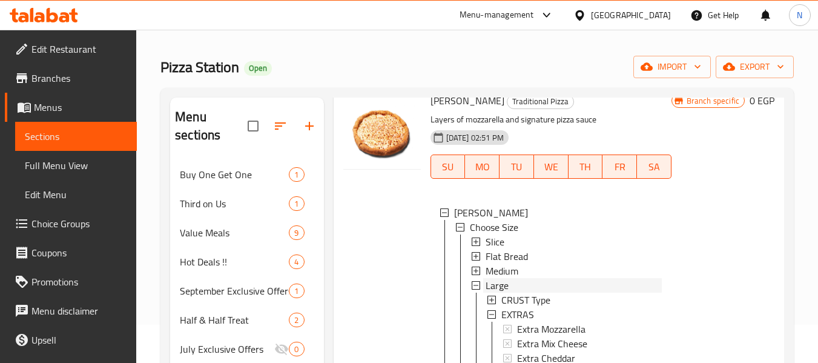
click at [526, 293] on div "Large" at bounding box center [574, 285] width 176 height 15
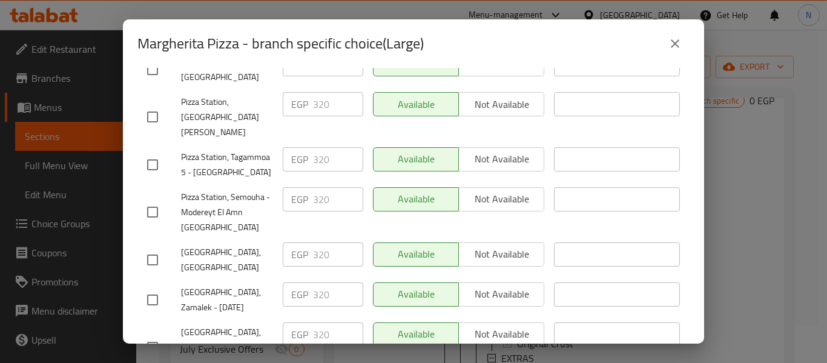
click at [669, 33] on button "close" at bounding box center [675, 43] width 29 height 29
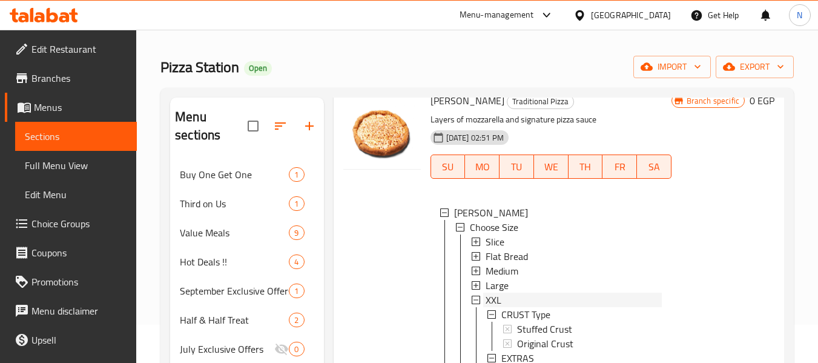
click at [489, 307] on span "XXL" at bounding box center [494, 300] width 16 height 15
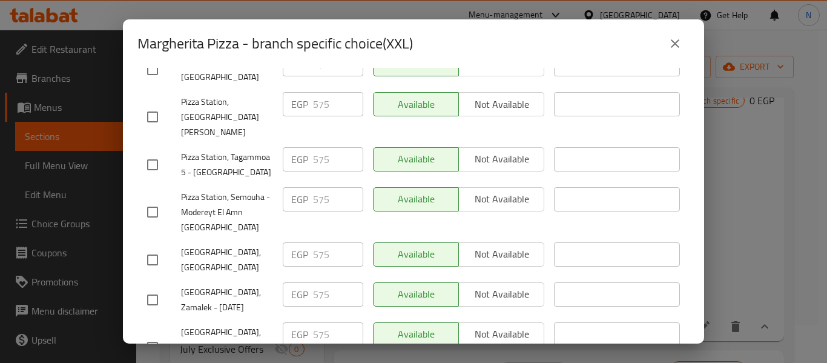
click at [664, 44] on button "close" at bounding box center [675, 43] width 29 height 29
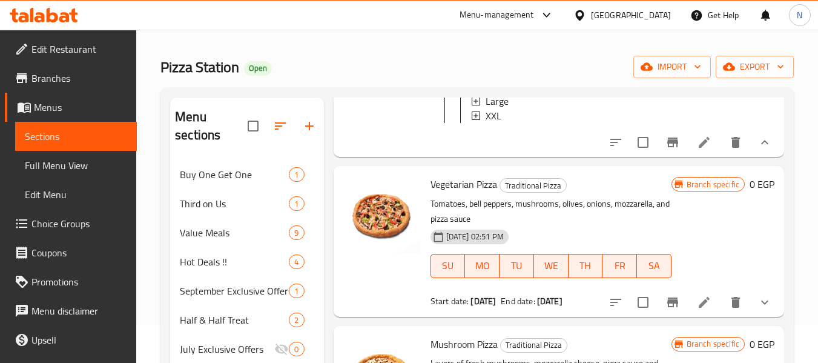
scroll to position [317, 0]
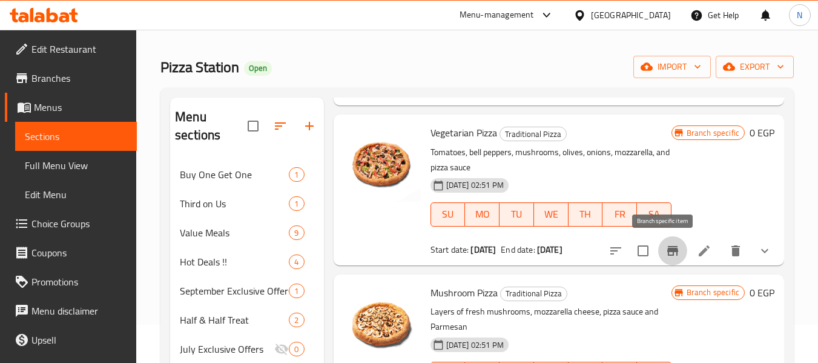
click at [667, 250] on icon "Branch-specific-item" at bounding box center [672, 251] width 11 height 10
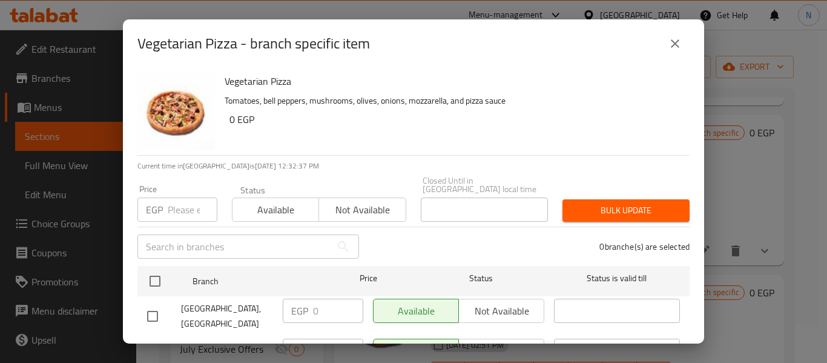
click at [667, 45] on button "close" at bounding box center [675, 43] width 29 height 29
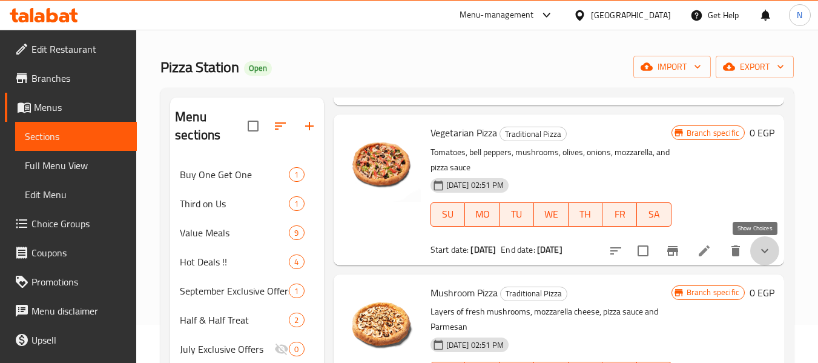
click at [758, 252] on icon "show more" at bounding box center [765, 250] width 15 height 15
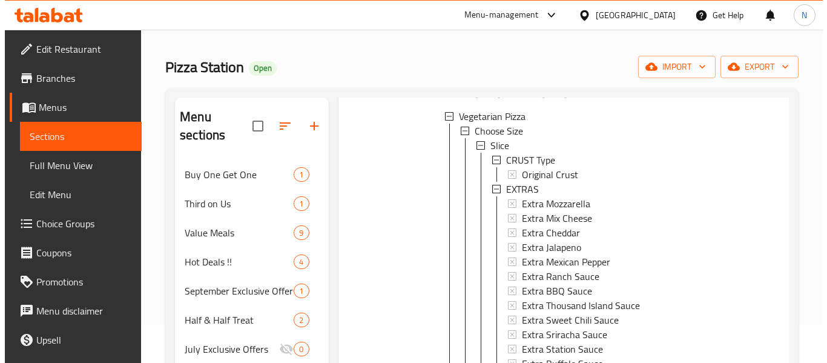
scroll to position [447, 0]
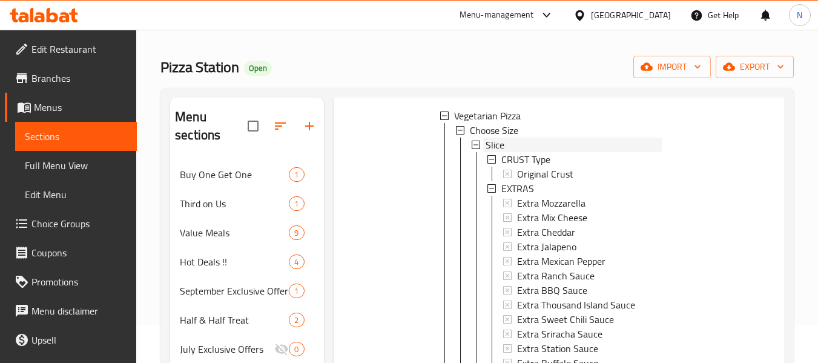
click at [508, 152] on div "Slice" at bounding box center [574, 144] width 176 height 15
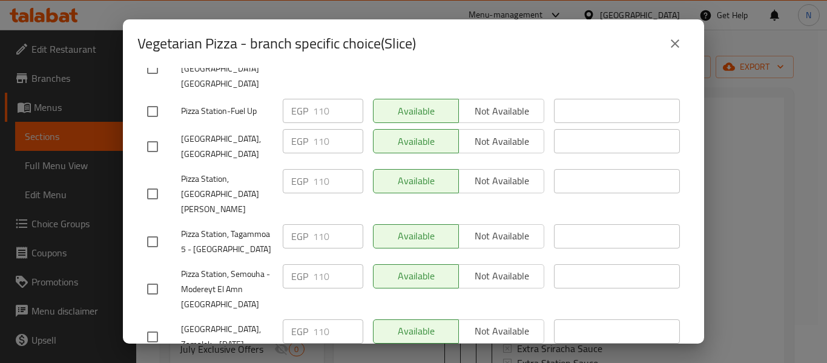
scroll to position [532, 0]
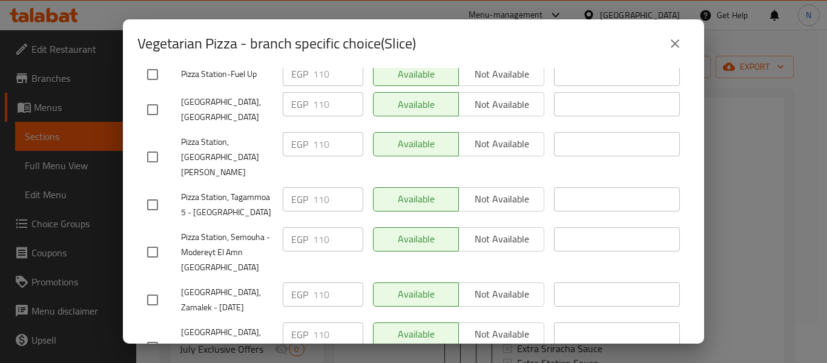
click at [664, 47] on div "Vegetarian Pizza - branch specific choice(Slice)" at bounding box center [413, 43] width 552 height 29
click at [664, 47] on button "close" at bounding box center [675, 43] width 29 height 29
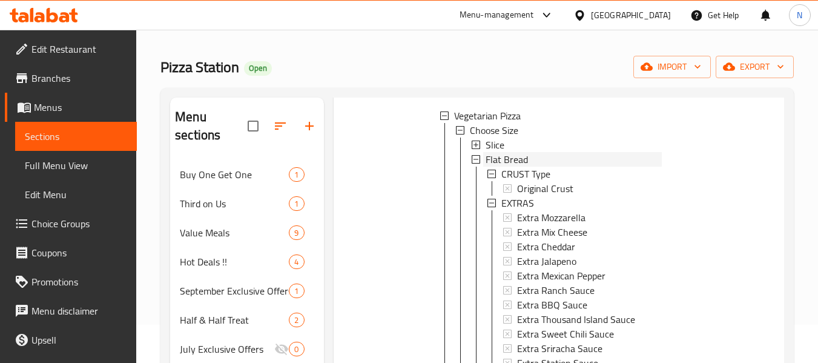
click at [513, 167] on span "Flat Bread" at bounding box center [507, 159] width 42 height 15
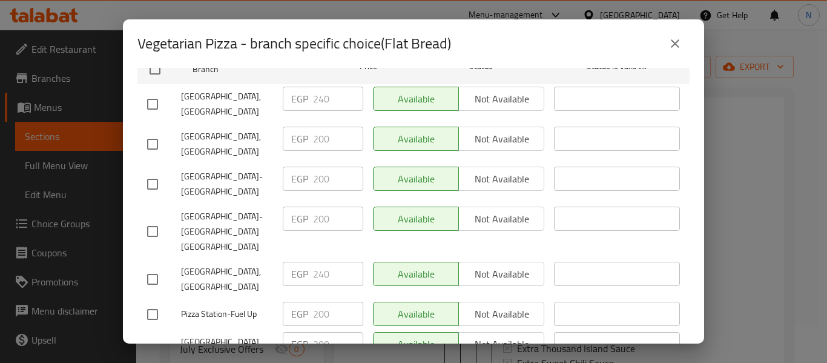
scroll to position [0, 0]
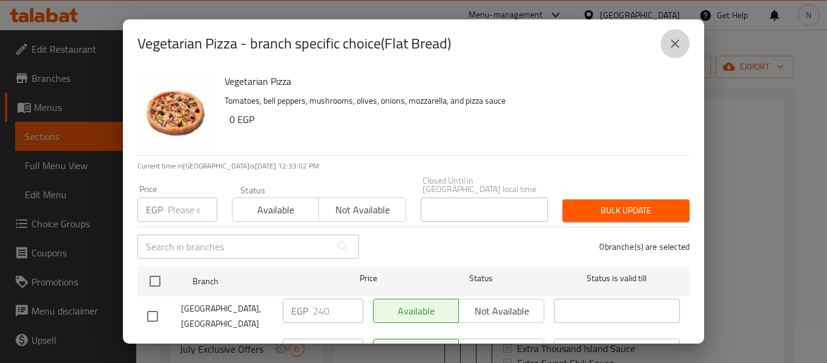
click at [667, 42] on button "close" at bounding box center [675, 43] width 29 height 29
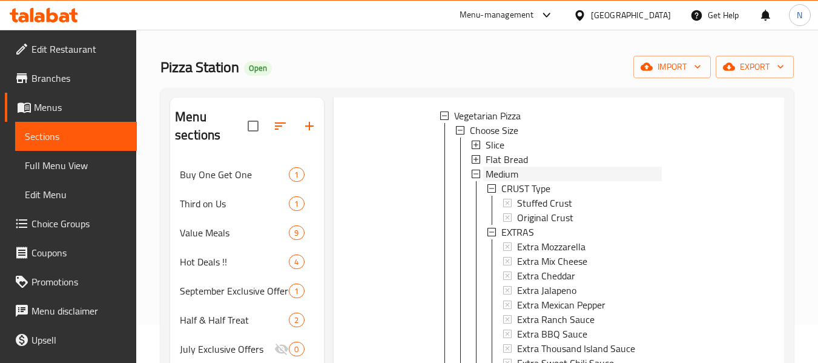
click at [506, 181] on span "Medium" at bounding box center [502, 174] width 33 height 15
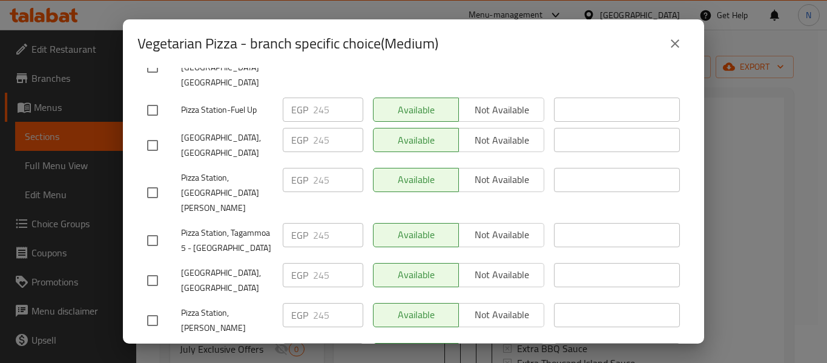
scroll to position [532, 0]
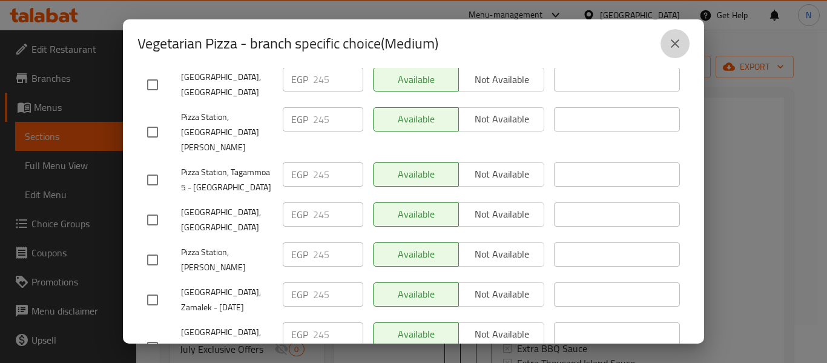
click at [668, 47] on icon "close" at bounding box center [675, 43] width 15 height 15
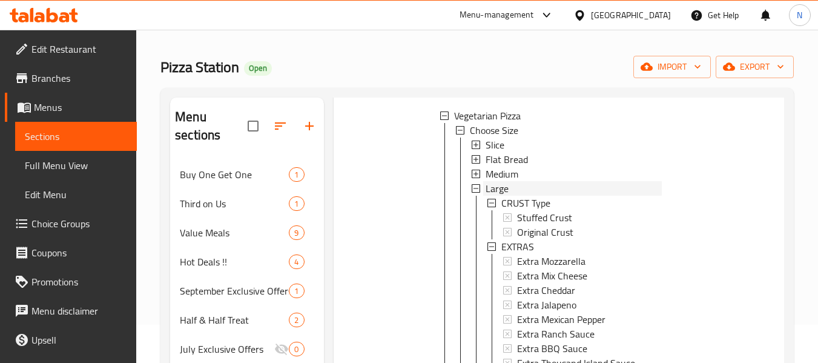
click at [517, 196] on div "Large" at bounding box center [574, 188] width 176 height 15
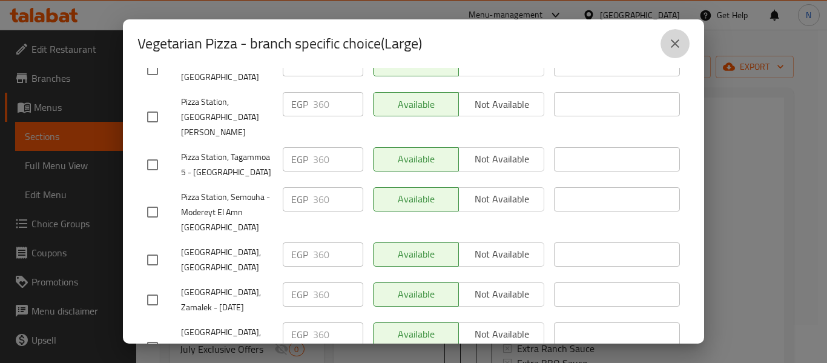
click at [675, 50] on icon "close" at bounding box center [675, 43] width 15 height 15
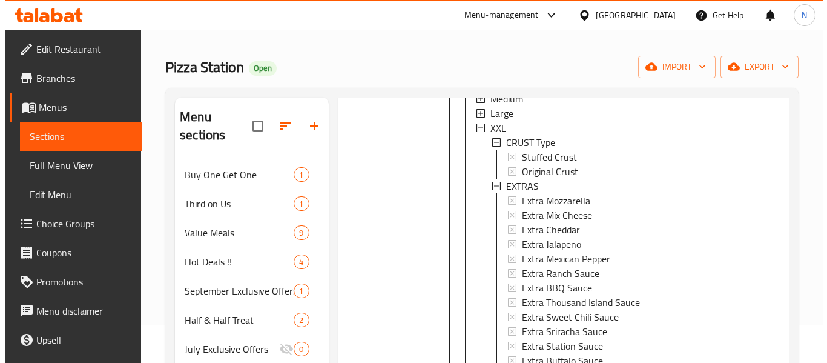
scroll to position [523, 0]
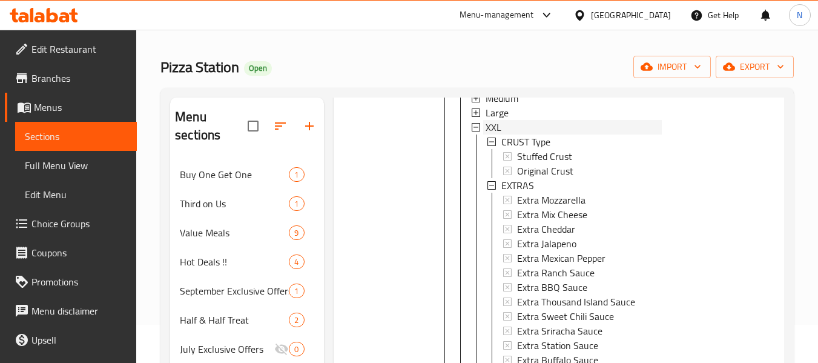
click at [514, 134] on div "XXL" at bounding box center [574, 127] width 176 height 15
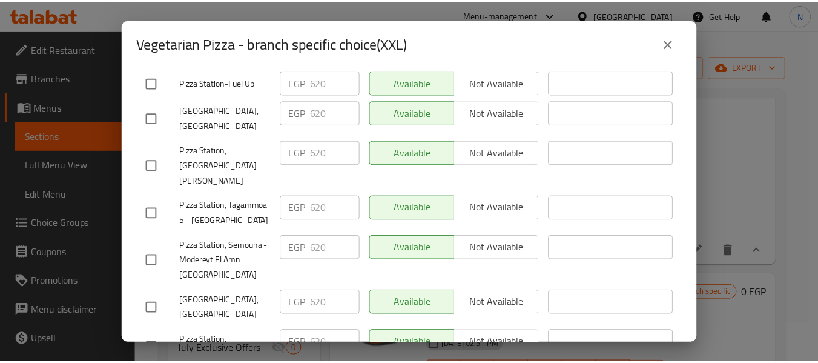
scroll to position [532, 0]
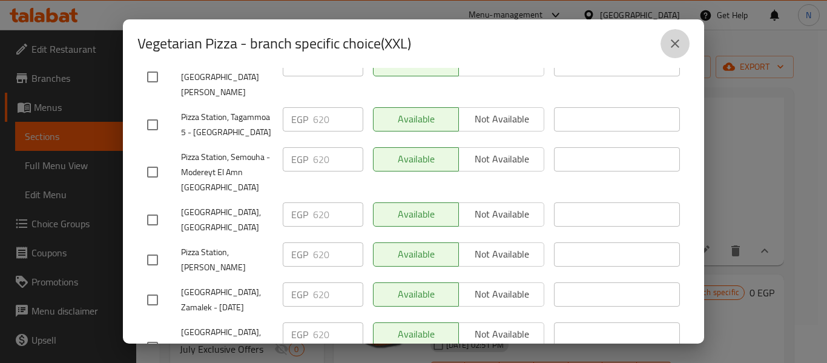
click at [687, 50] on button "close" at bounding box center [675, 43] width 29 height 29
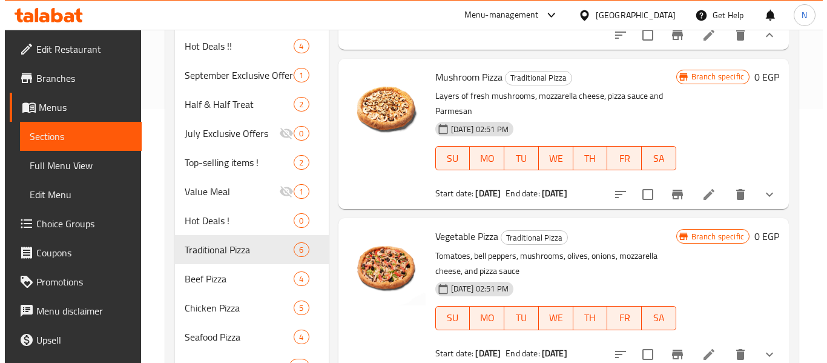
scroll to position [254, 0]
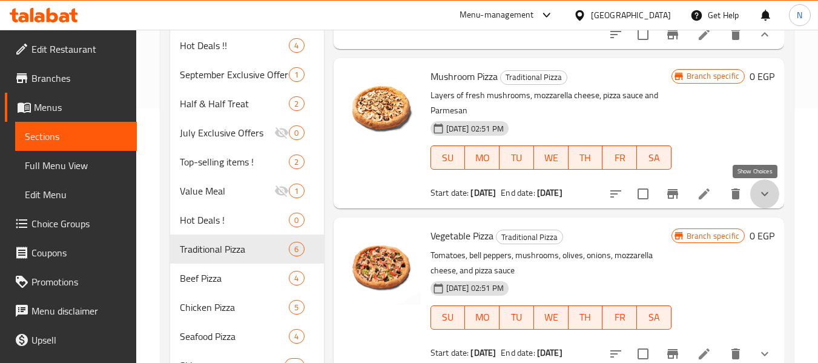
click at [758, 199] on icon "show more" at bounding box center [765, 194] width 15 height 15
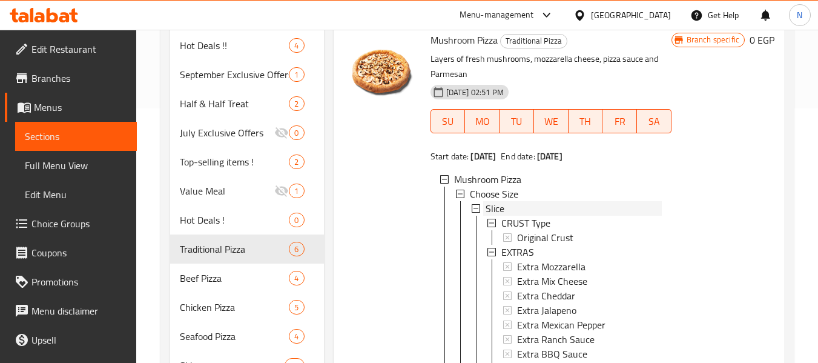
click at [506, 216] on div "Slice" at bounding box center [574, 208] width 176 height 15
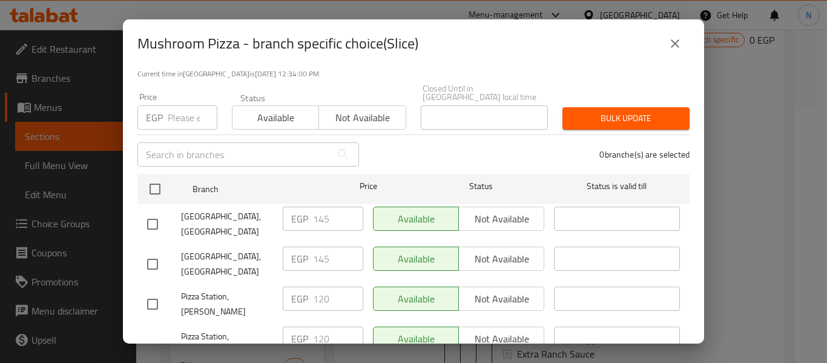
scroll to position [98, 0]
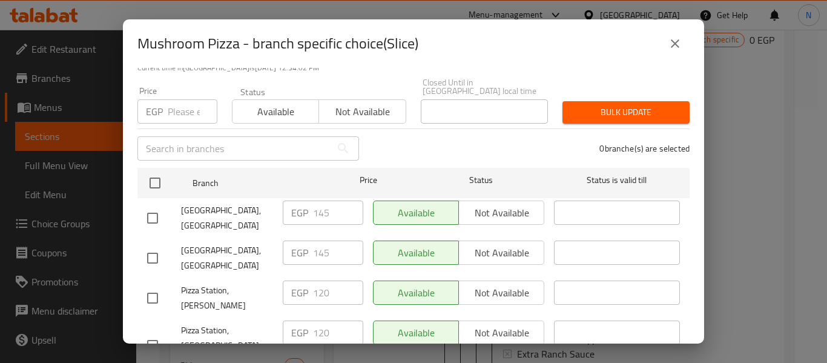
click at [669, 53] on button "close" at bounding box center [675, 43] width 29 height 29
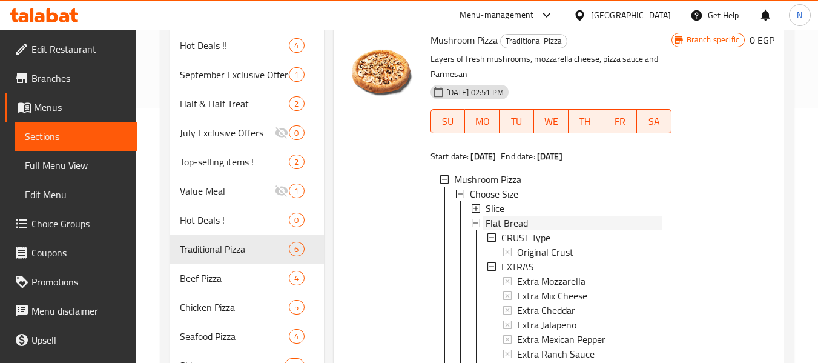
click at [493, 230] on span "Flat Bread" at bounding box center [507, 223] width 42 height 15
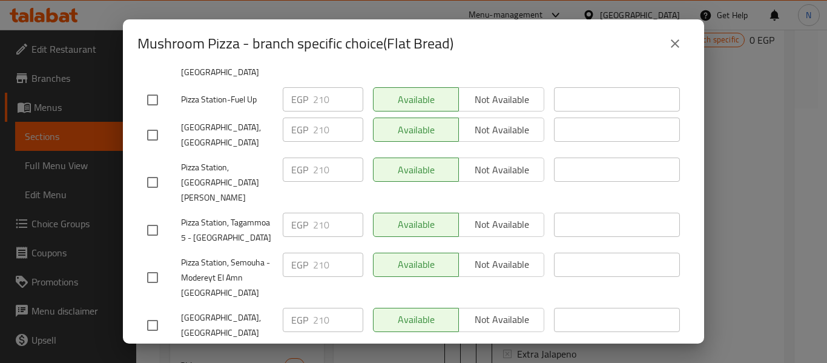
scroll to position [532, 0]
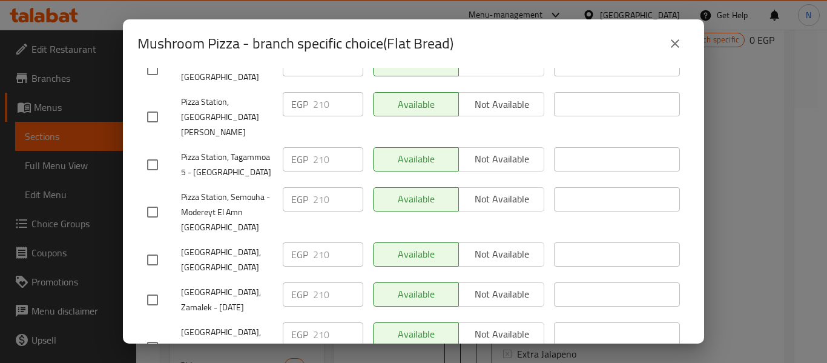
click at [666, 38] on button "close" at bounding box center [675, 43] width 29 height 29
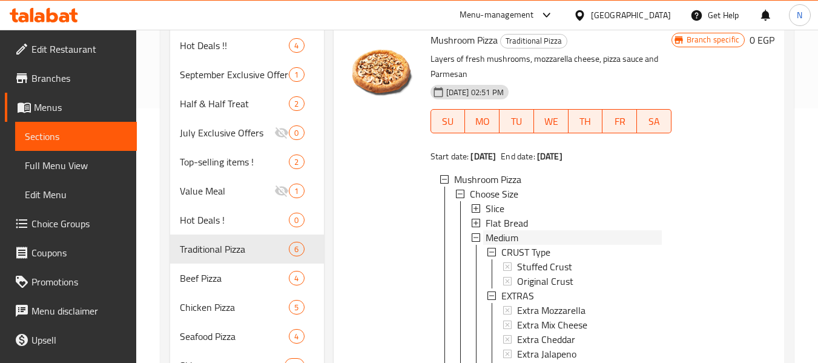
click at [524, 245] on div "Medium" at bounding box center [574, 237] width 176 height 15
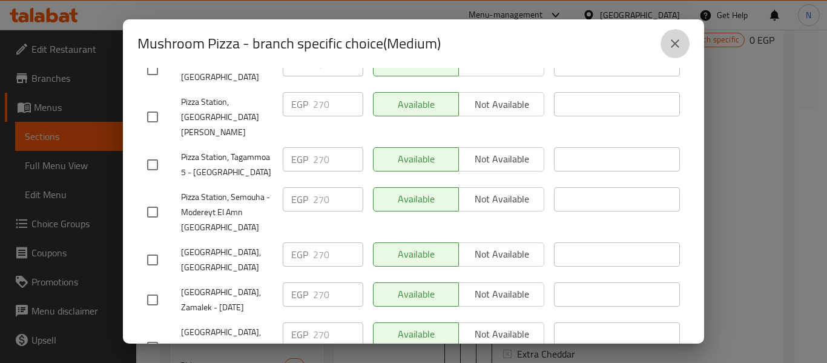
click at [680, 36] on button "close" at bounding box center [675, 43] width 29 height 29
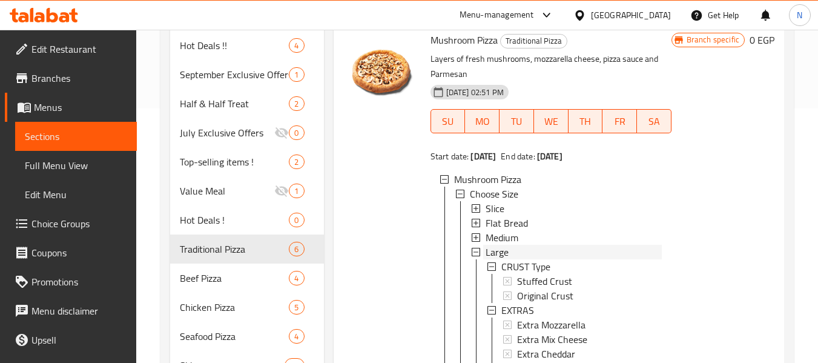
click at [494, 259] on span "Large" at bounding box center [497, 252] width 23 height 15
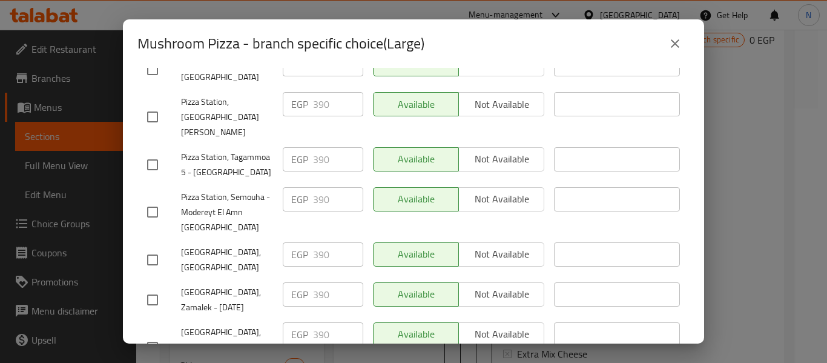
click at [671, 48] on icon "close" at bounding box center [675, 43] width 15 height 15
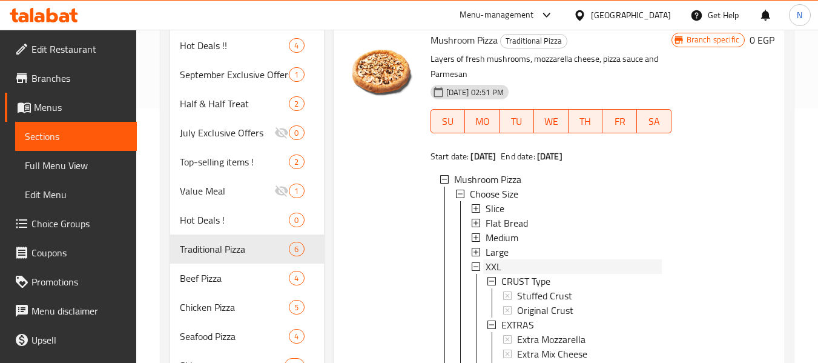
click at [508, 274] on div "XXL" at bounding box center [574, 266] width 176 height 15
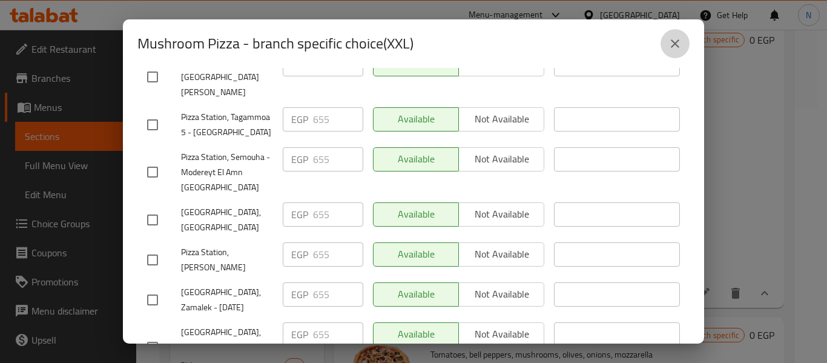
click at [665, 47] on button "close" at bounding box center [675, 43] width 29 height 29
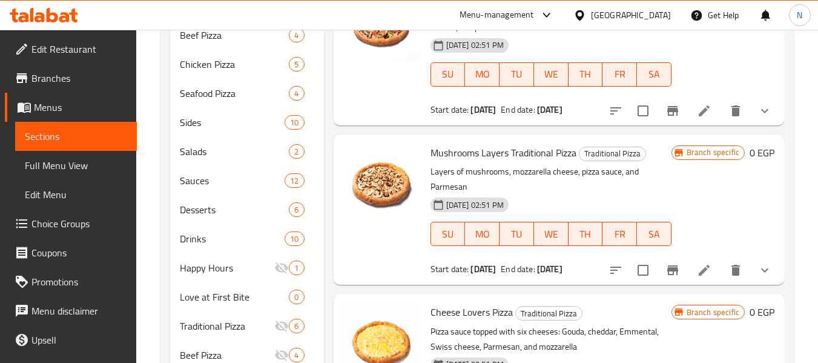
scroll to position [601, 0]
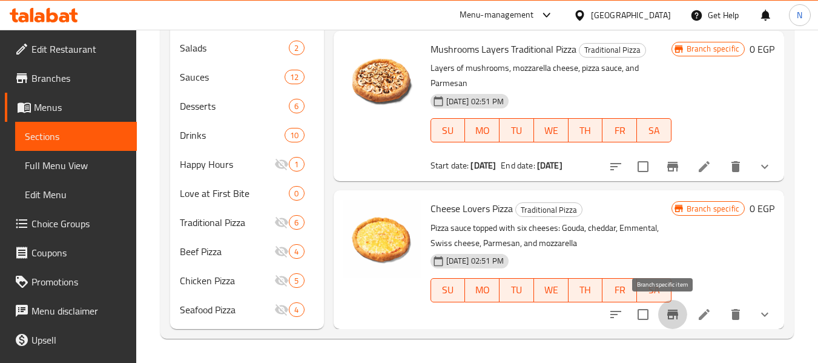
click at [667, 311] on icon "Branch-specific-item" at bounding box center [672, 314] width 11 height 10
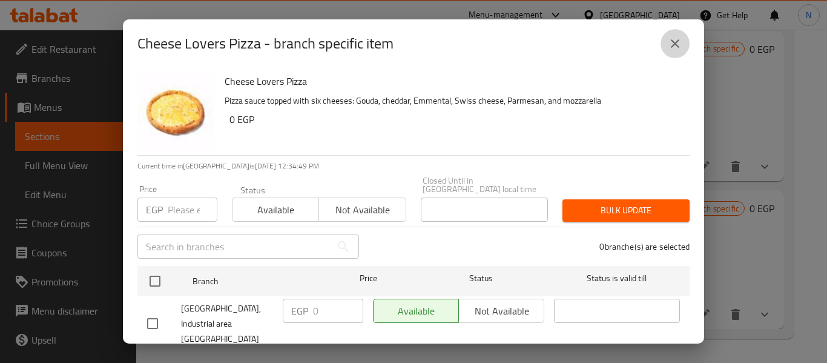
click at [686, 42] on button "close" at bounding box center [675, 43] width 29 height 29
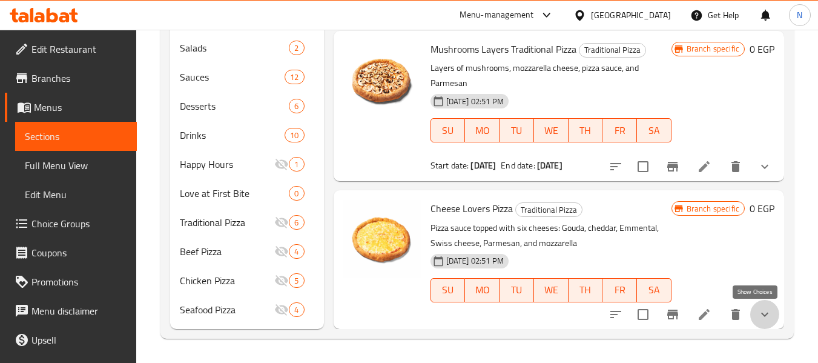
click at [758, 308] on icon "show more" at bounding box center [765, 314] width 15 height 15
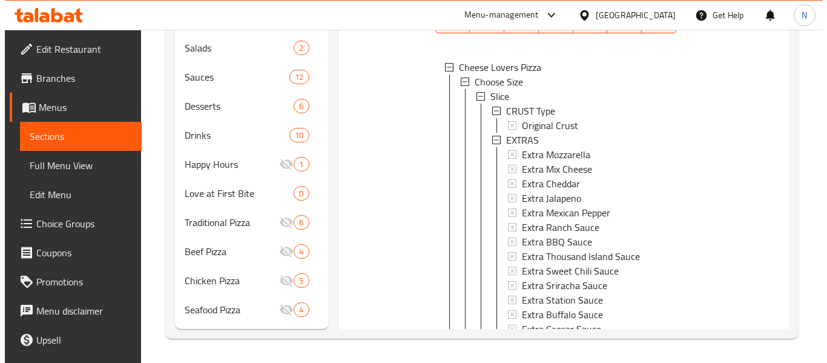
scroll to position [831, 0]
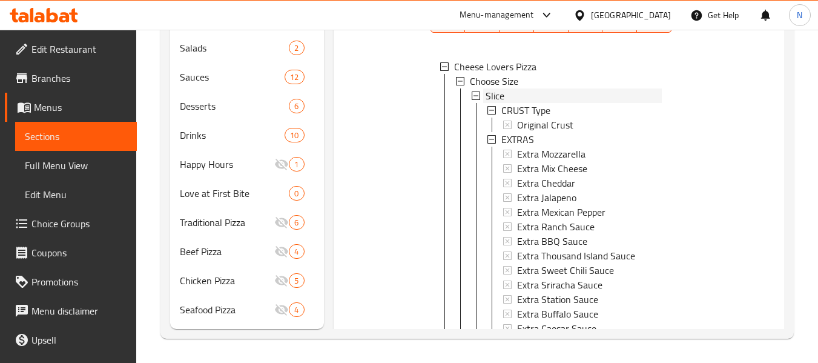
click at [494, 103] on span "Slice" at bounding box center [495, 95] width 19 height 15
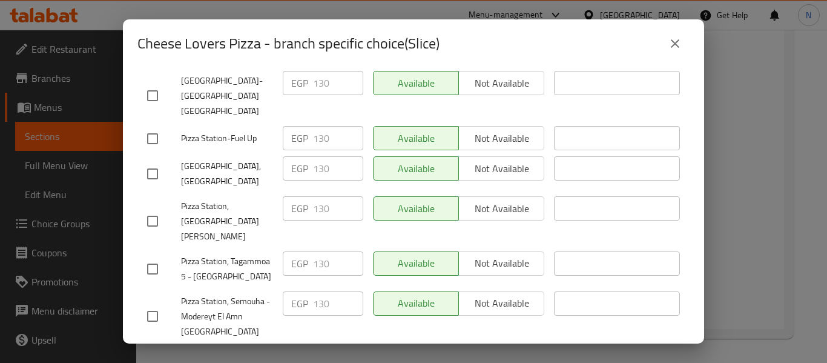
scroll to position [532, 0]
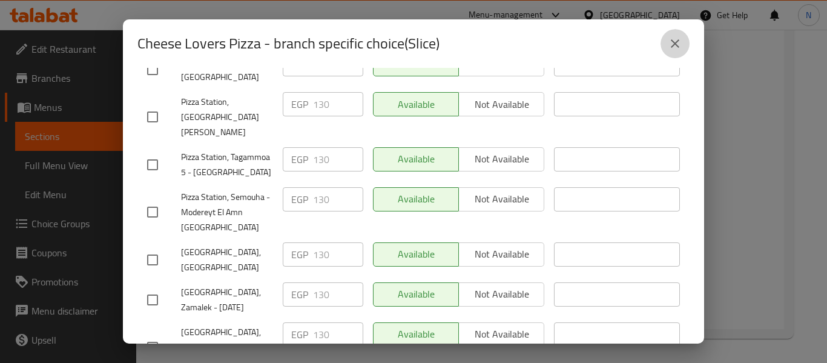
click at [668, 39] on icon "close" at bounding box center [675, 43] width 15 height 15
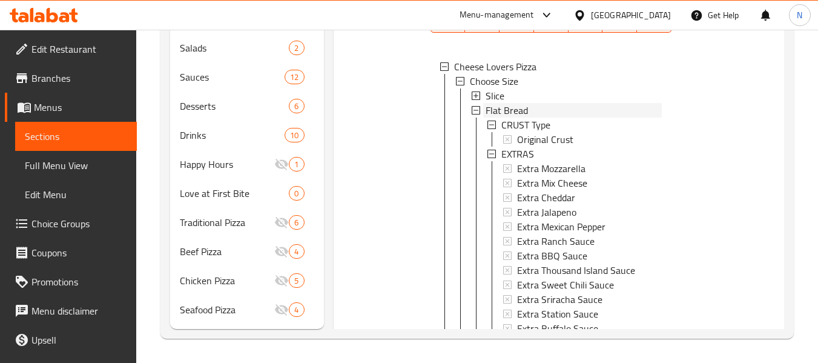
click at [513, 117] on span "Flat Bread" at bounding box center [507, 110] width 42 height 15
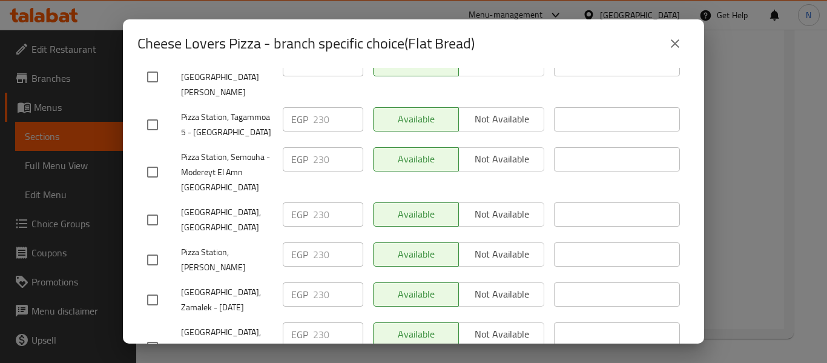
click at [675, 56] on button "close" at bounding box center [675, 43] width 29 height 29
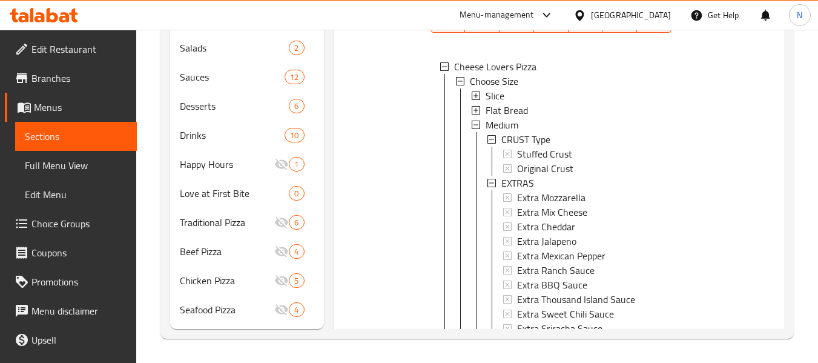
click at [503, 132] on span "Medium" at bounding box center [502, 124] width 33 height 15
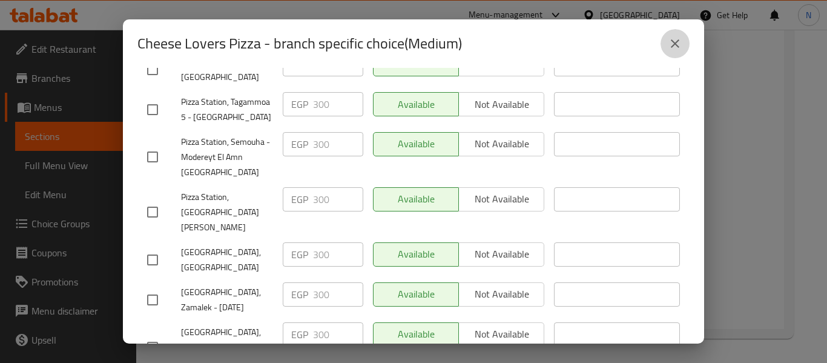
click at [676, 39] on icon "close" at bounding box center [675, 43] width 15 height 15
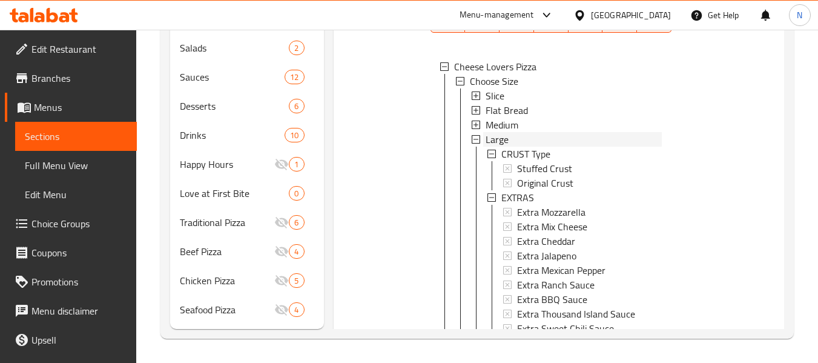
click at [498, 147] on span "Large" at bounding box center [497, 139] width 23 height 15
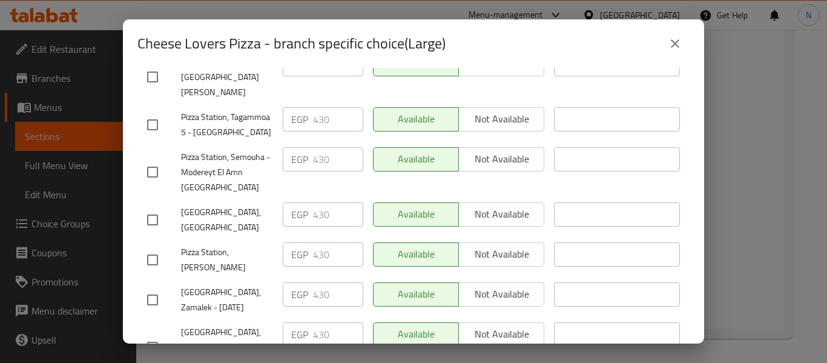
click at [677, 42] on icon "close" at bounding box center [675, 43] width 8 height 8
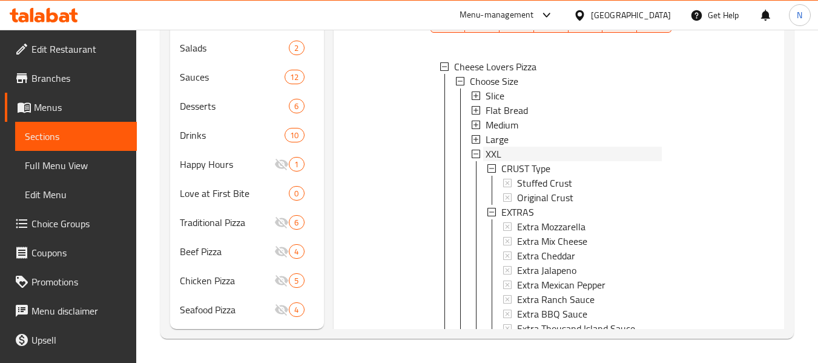
click at [495, 161] on span "XXL" at bounding box center [494, 154] width 16 height 15
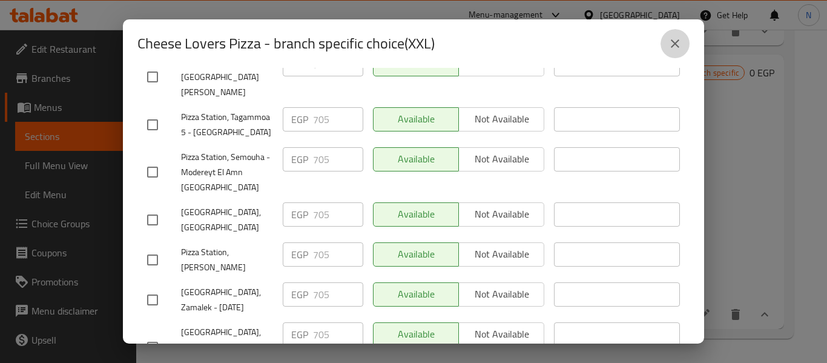
click at [673, 39] on icon "close" at bounding box center [675, 43] width 15 height 15
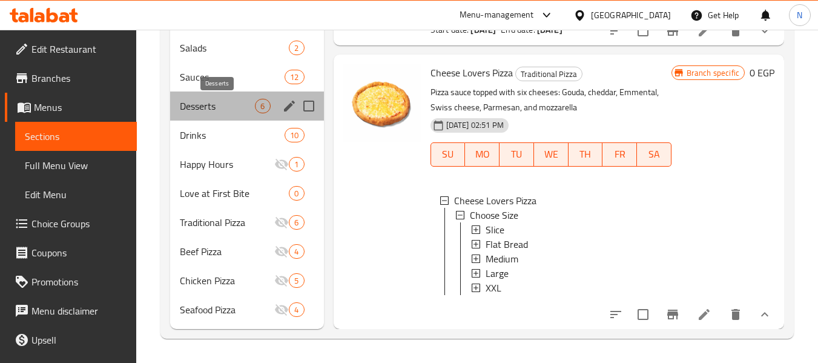
click at [197, 109] on span "Desserts" at bounding box center [217, 106] width 75 height 15
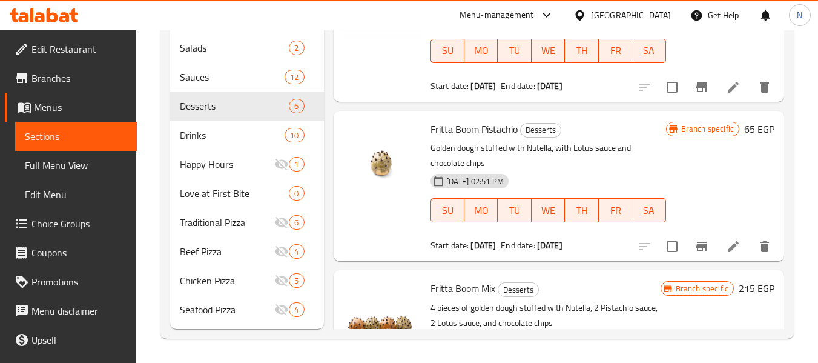
scroll to position [46, 0]
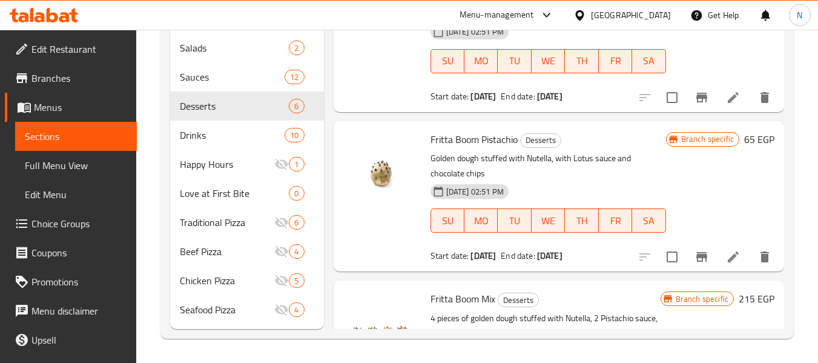
click at [591, 10] on div at bounding box center [583, 14] width 18 height 13
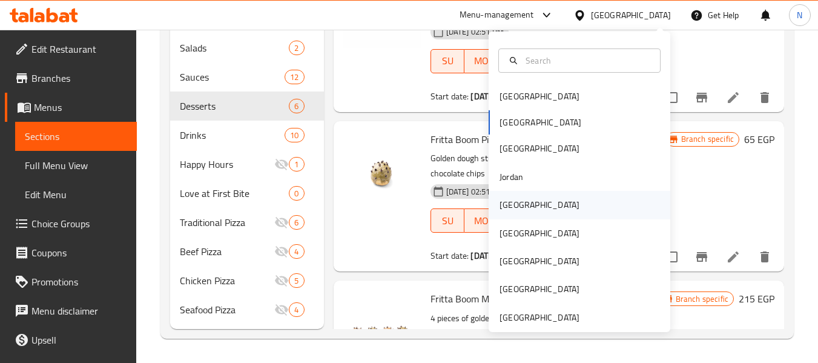
click at [527, 196] on div "[GEOGRAPHIC_DATA]" at bounding box center [580, 205] width 182 height 28
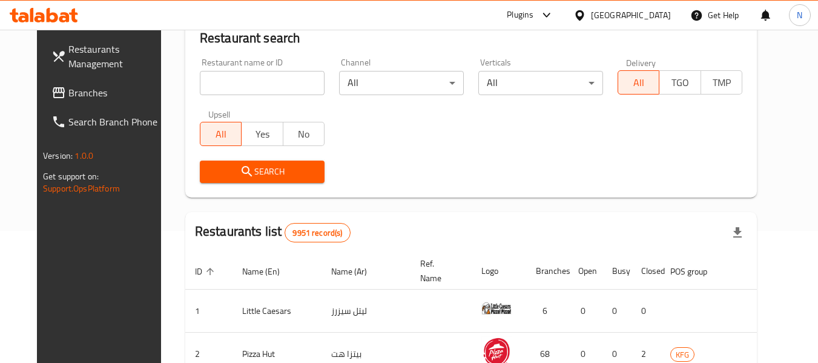
scroll to position [554, 0]
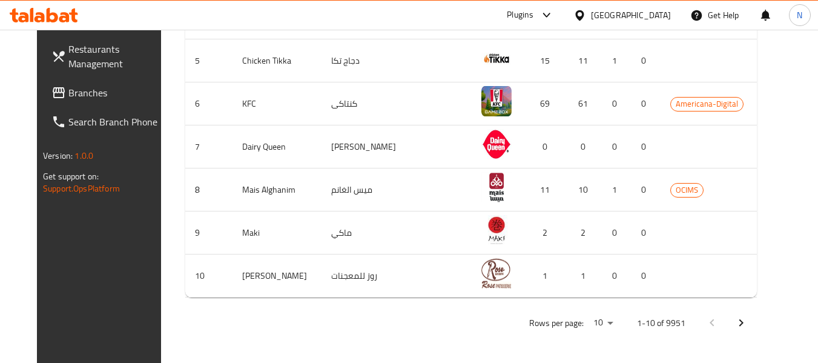
click at [51, 94] on icon at bounding box center [58, 92] width 15 height 15
